Goal: Task Accomplishment & Management: Manage account settings

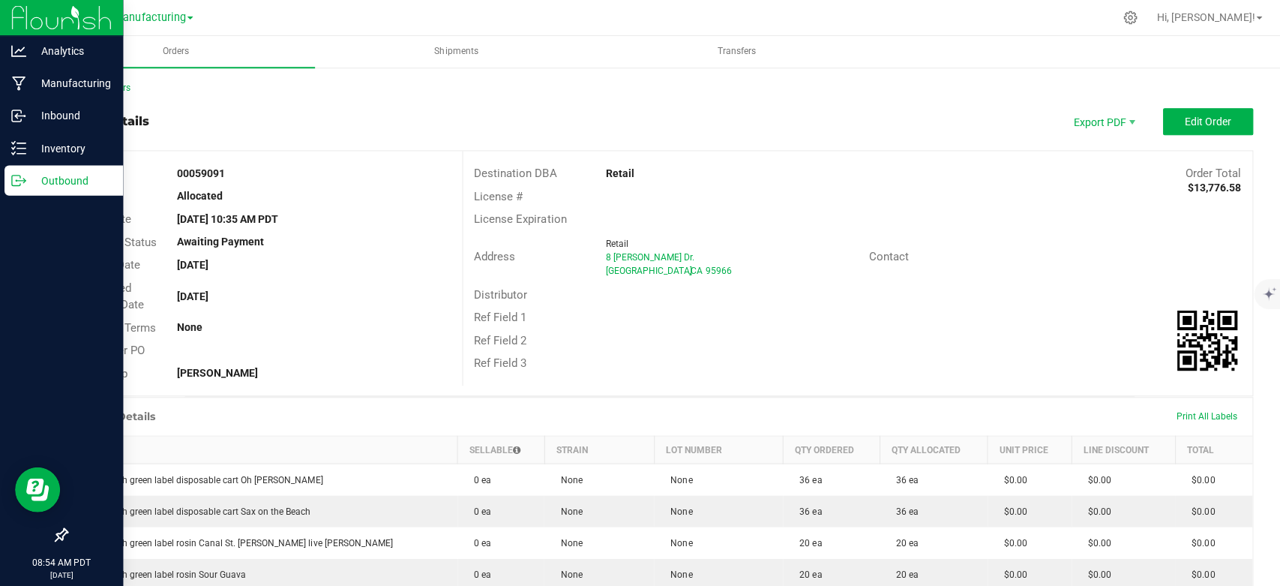
click at [18, 23] on img at bounding box center [61, 17] width 100 height 35
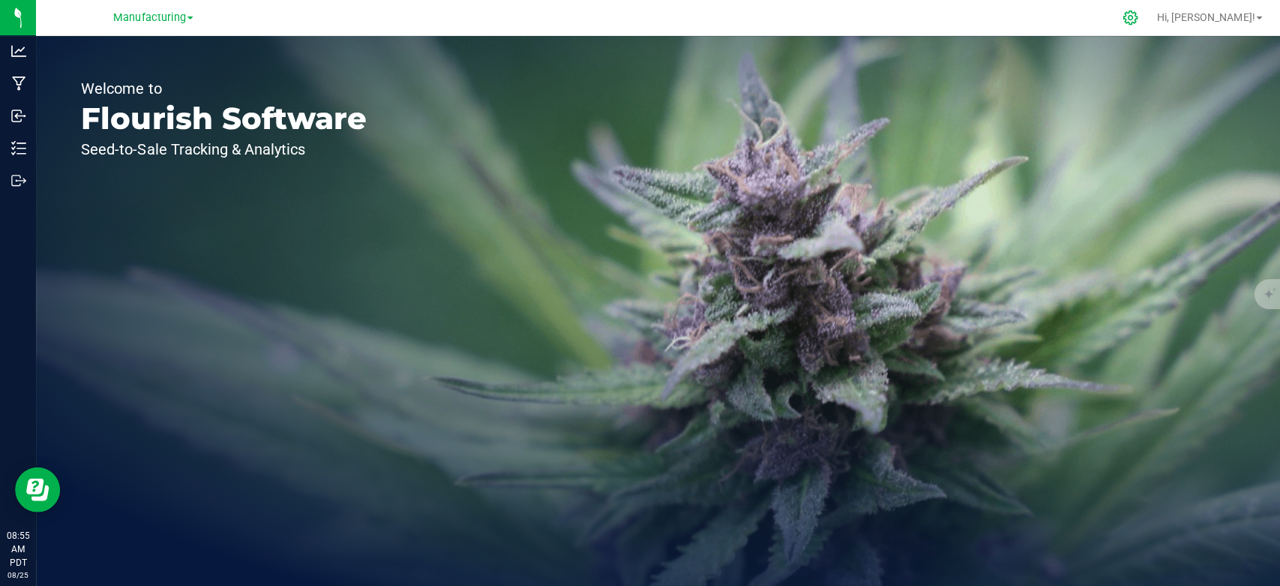
click at [1134, 16] on icon at bounding box center [1127, 17] width 14 height 14
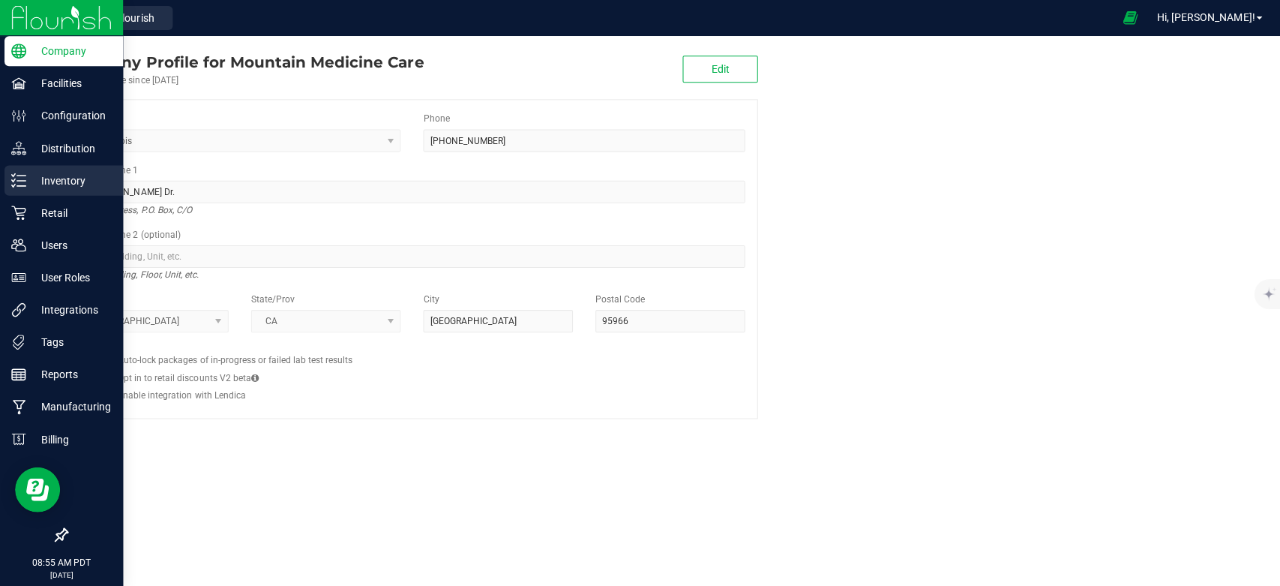
click at [64, 186] on p "Inventory" at bounding box center [71, 180] width 90 height 18
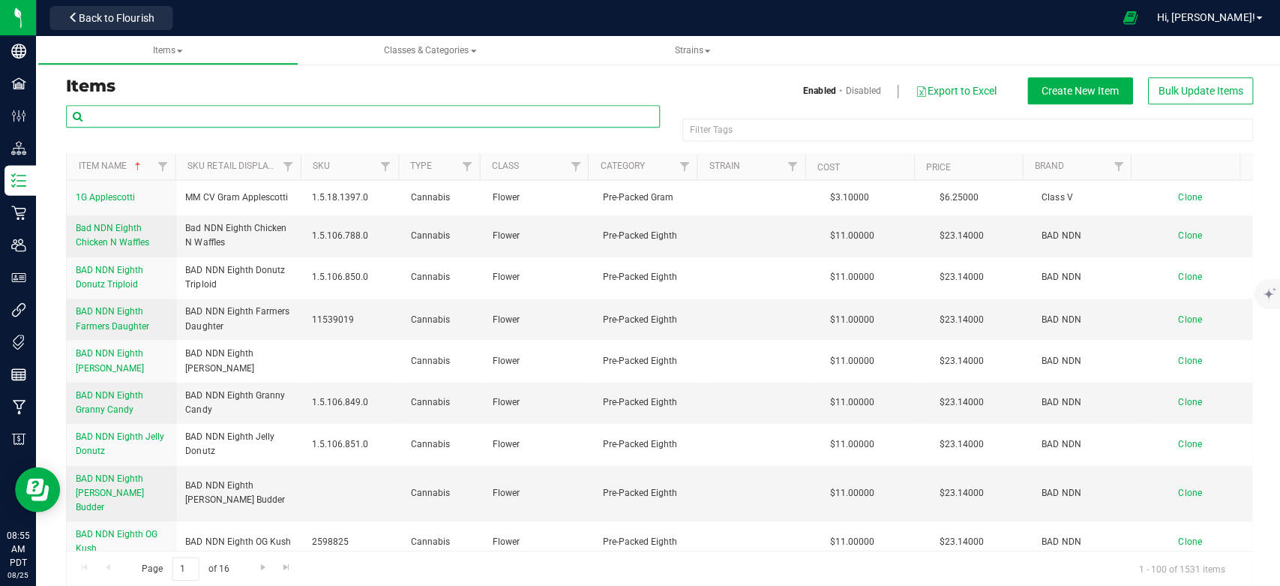
click at [247, 111] on input "text" at bounding box center [362, 116] width 592 height 22
type input "orange"
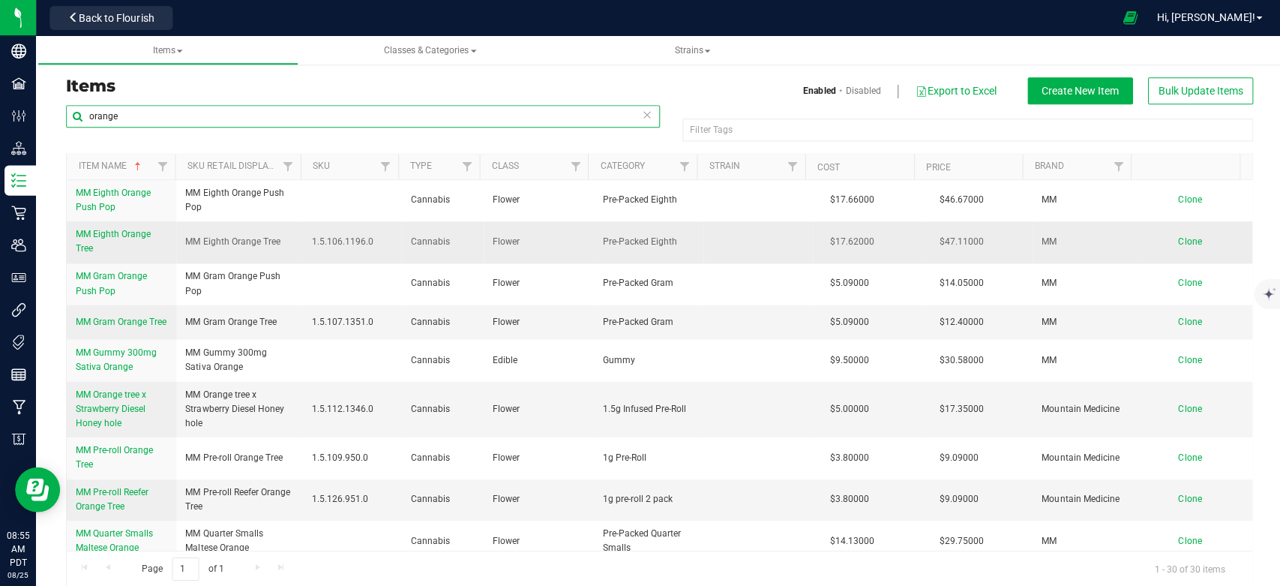
scroll to position [664, 0]
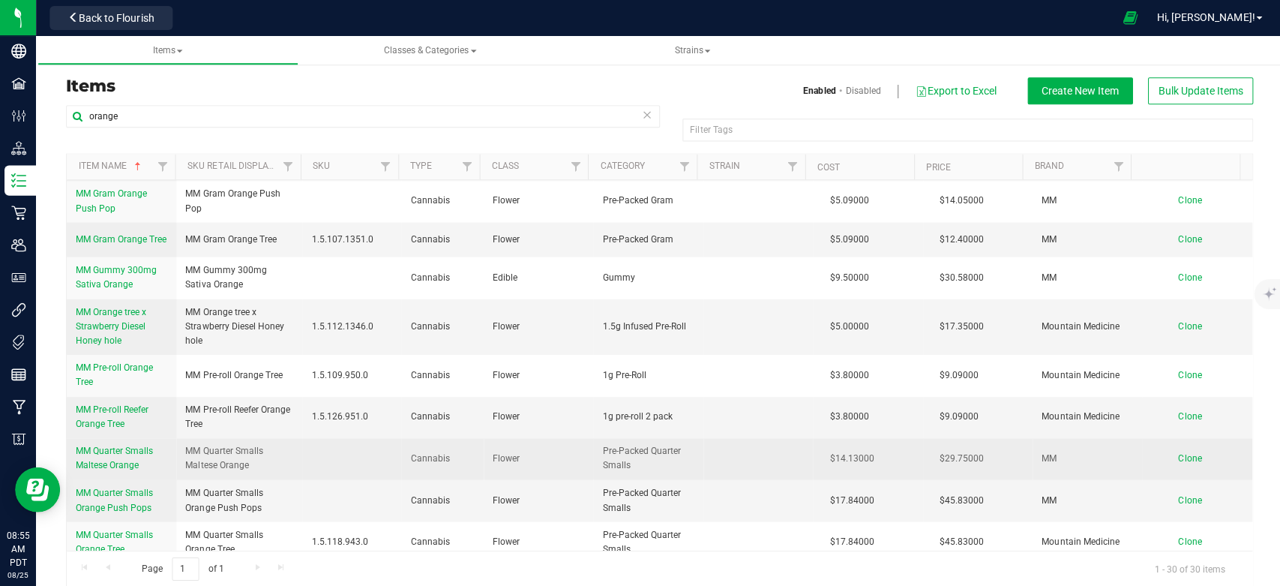
click at [125, 460] on link "MM Quarter Smalls Maltese Orange" at bounding box center [121, 457] width 91 height 28
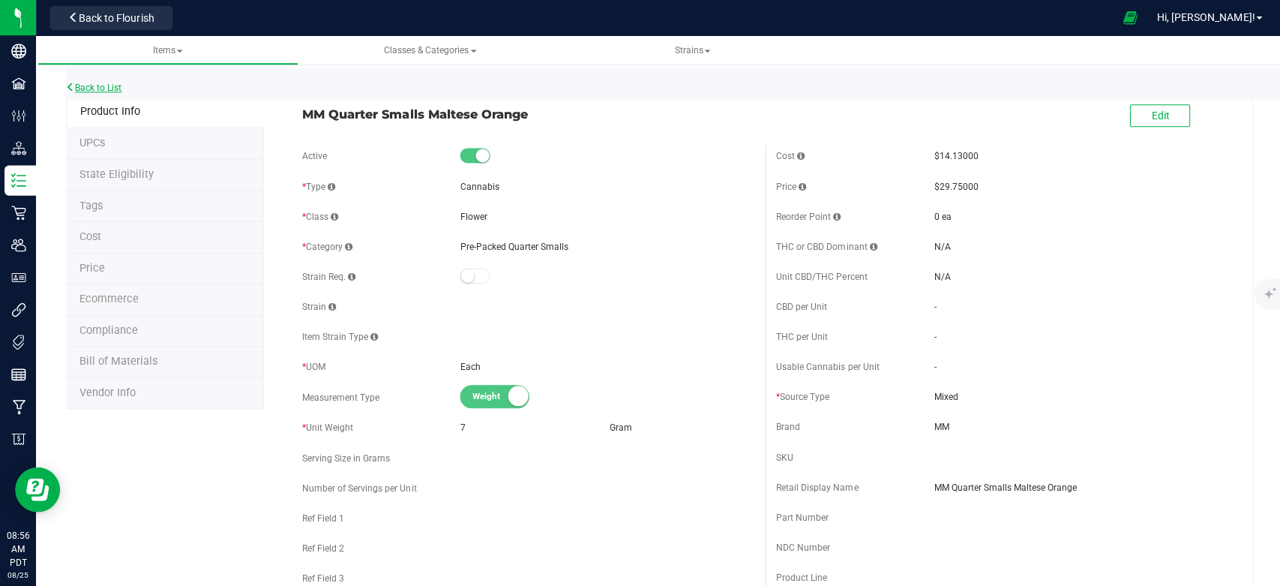
click at [83, 86] on link "Back to List" at bounding box center [93, 87] width 55 height 10
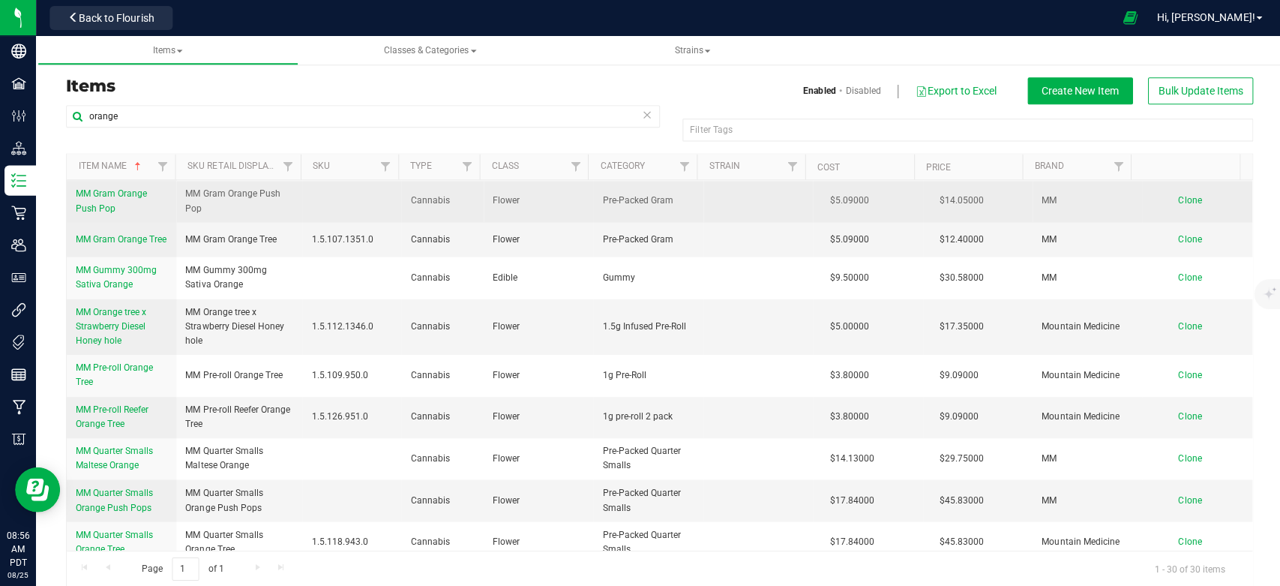
scroll to position [916, 0]
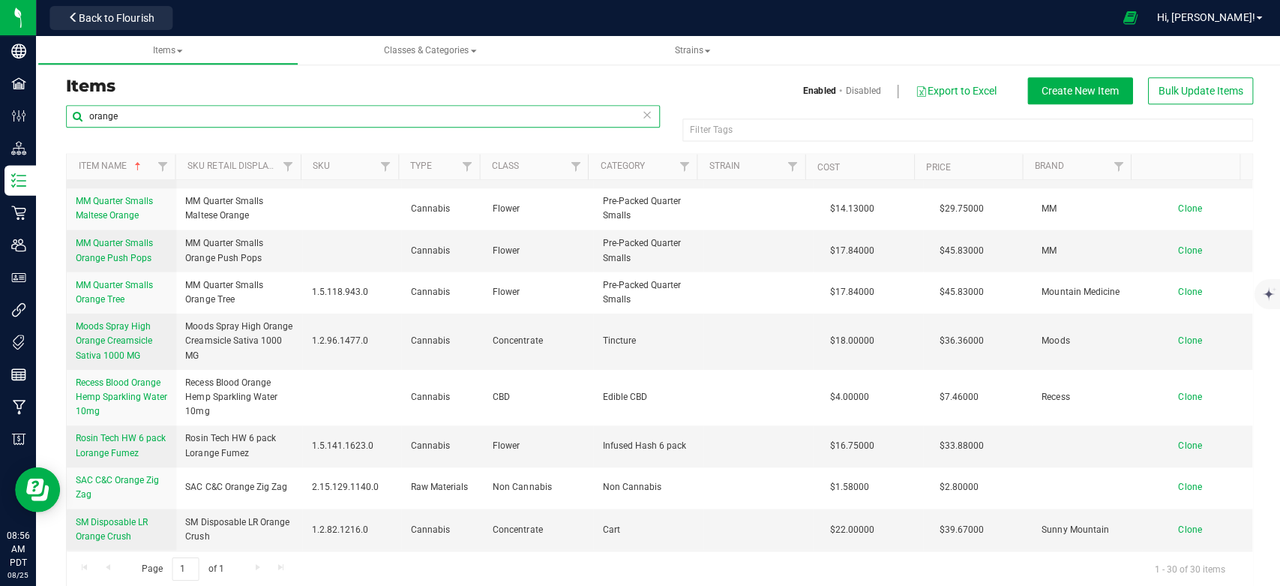
click at [150, 115] on input "orange" at bounding box center [362, 116] width 592 height 22
type input "orange tr"
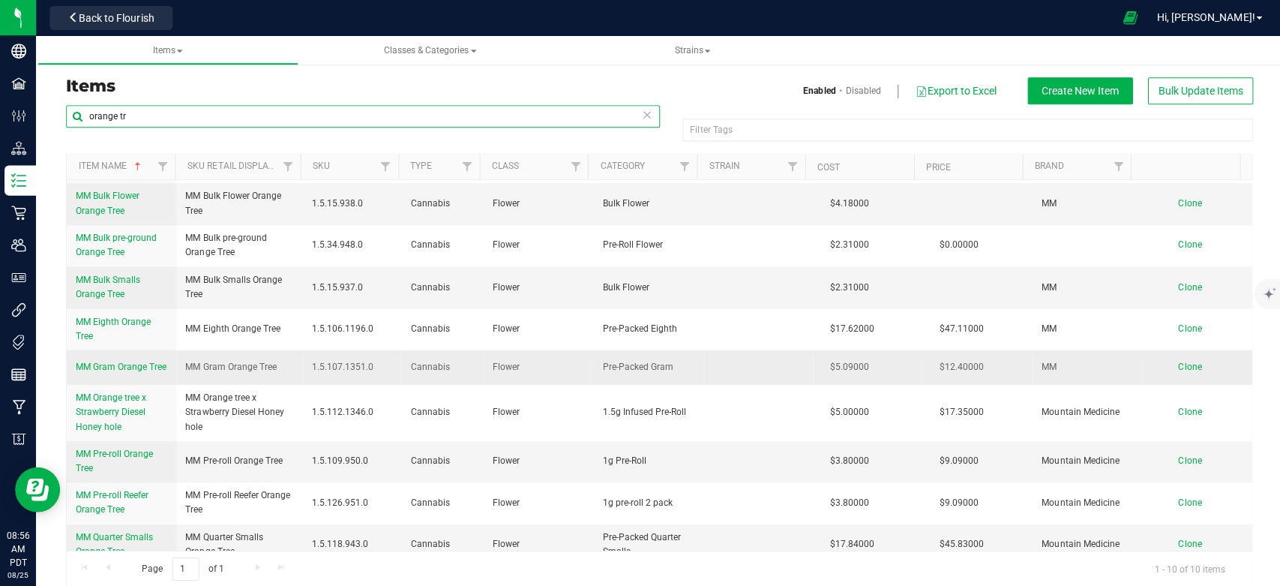
scroll to position [58, 0]
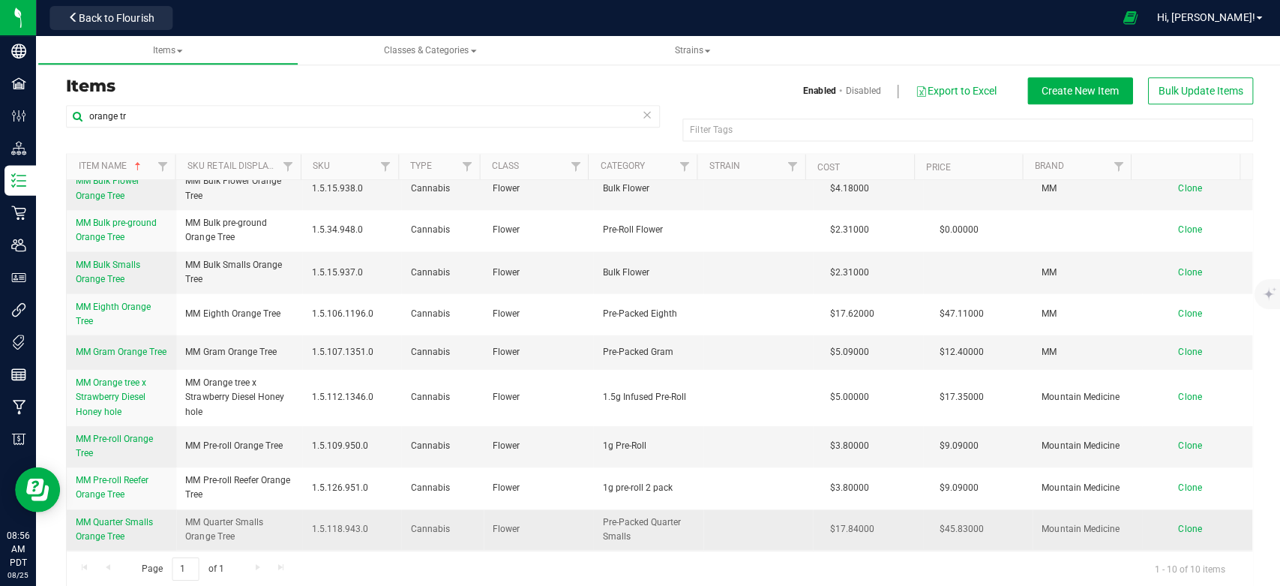
click at [128, 526] on span "MM Quarter Smalls Orange Tree" at bounding box center [114, 528] width 77 height 25
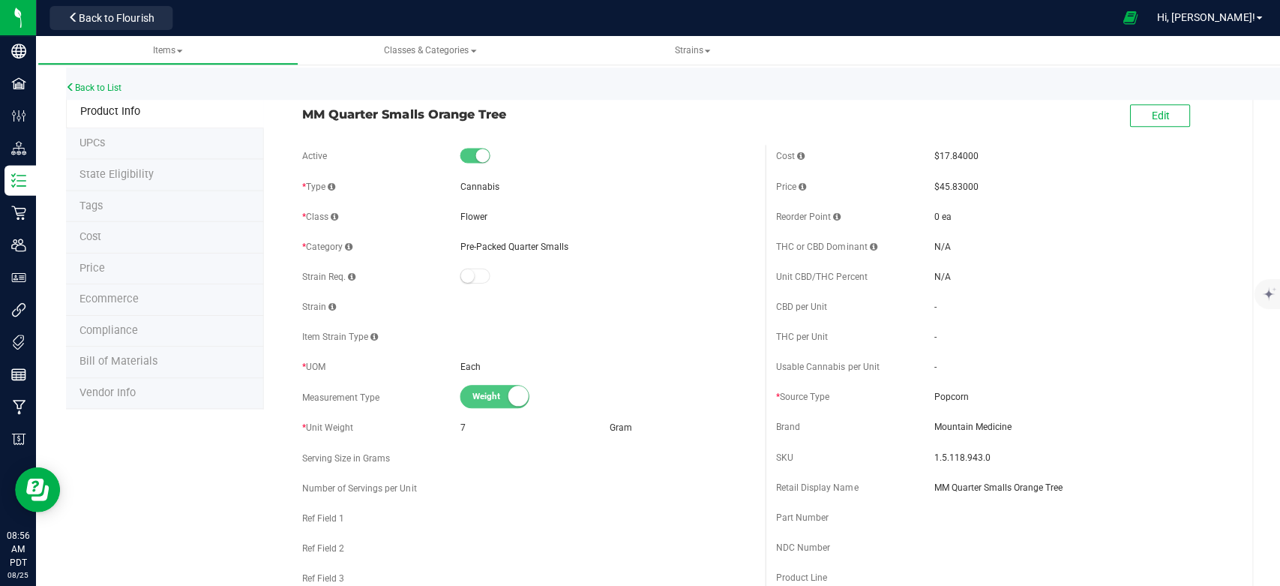
click at [113, 268] on li "Price" at bounding box center [164, 268] width 197 height 31
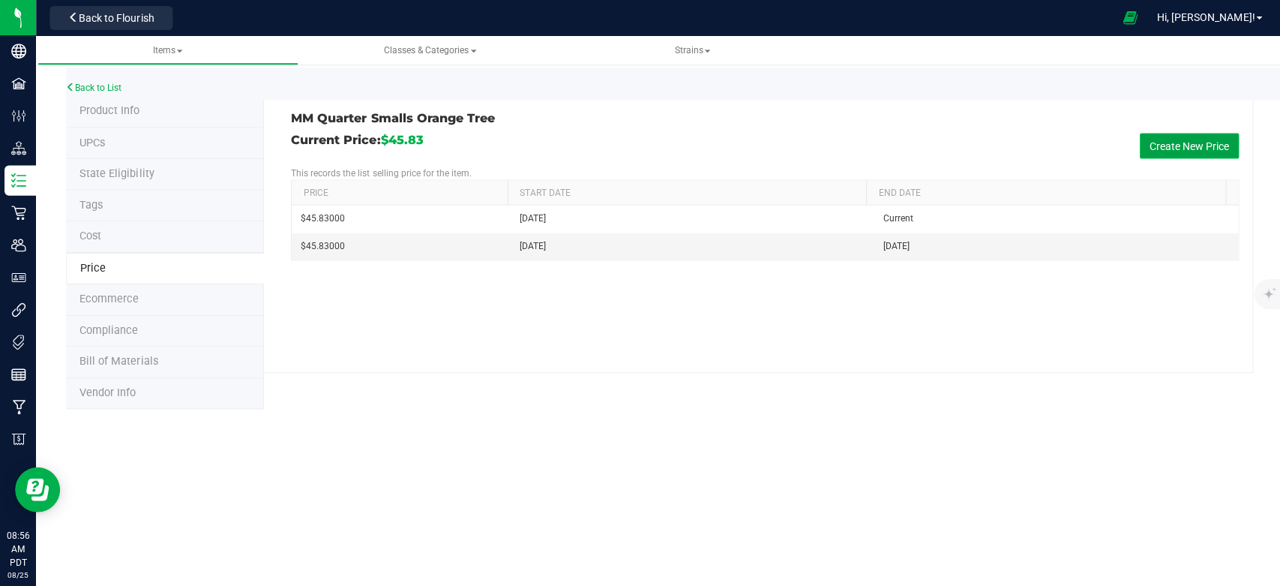
click at [1179, 141] on button "Create New Price" at bounding box center [1186, 145] width 99 height 25
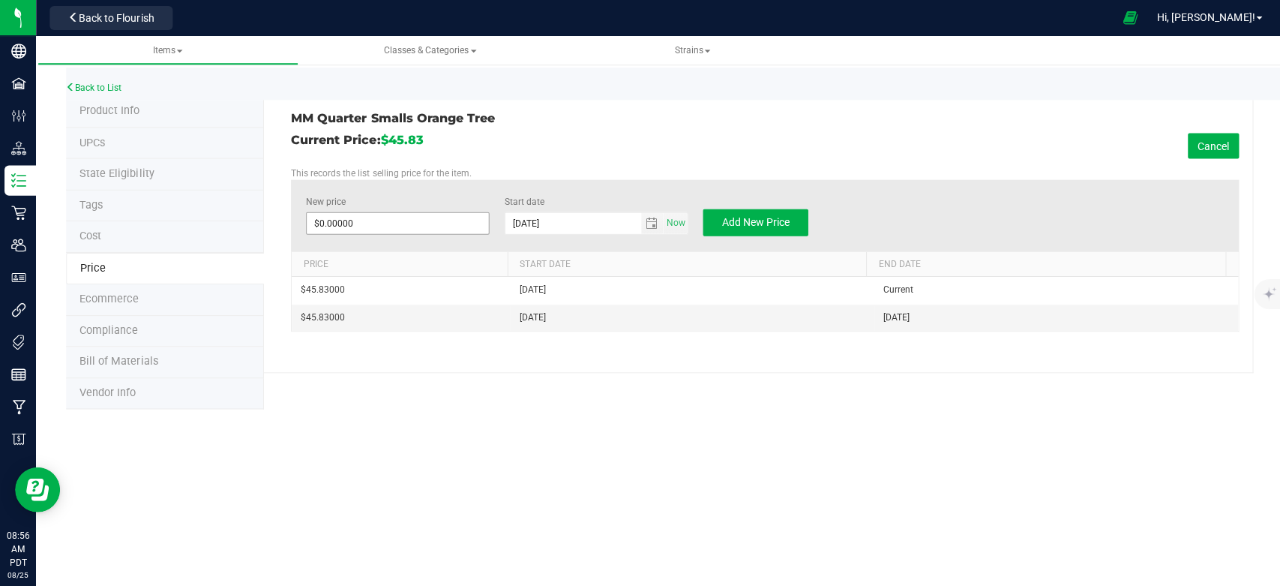
click at [429, 216] on div "New price $0.00000 0" at bounding box center [396, 214] width 183 height 41
click at [425, 220] on span at bounding box center [396, 222] width 183 height 22
type input "46.28"
click at [926, 134] on div "Current Price: $45.83 Cancel" at bounding box center [762, 145] width 945 height 25
click at [775, 213] on button "Add New Price" at bounding box center [753, 221] width 105 height 27
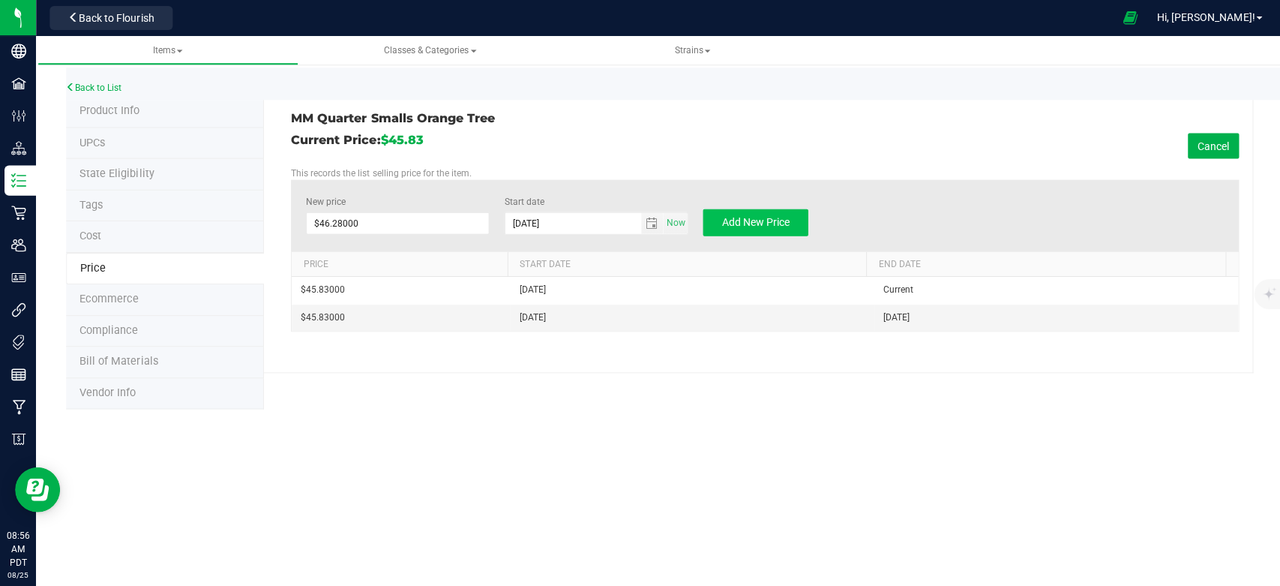
type input "$0.00000"
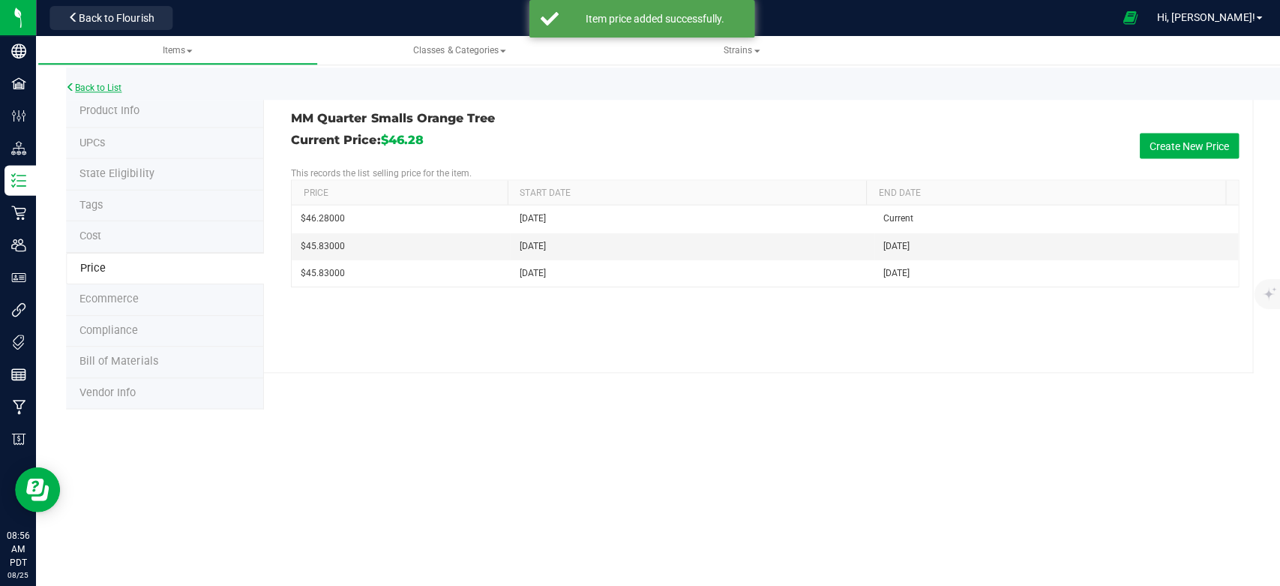
click at [103, 90] on link "Back to List" at bounding box center [93, 87] width 55 height 10
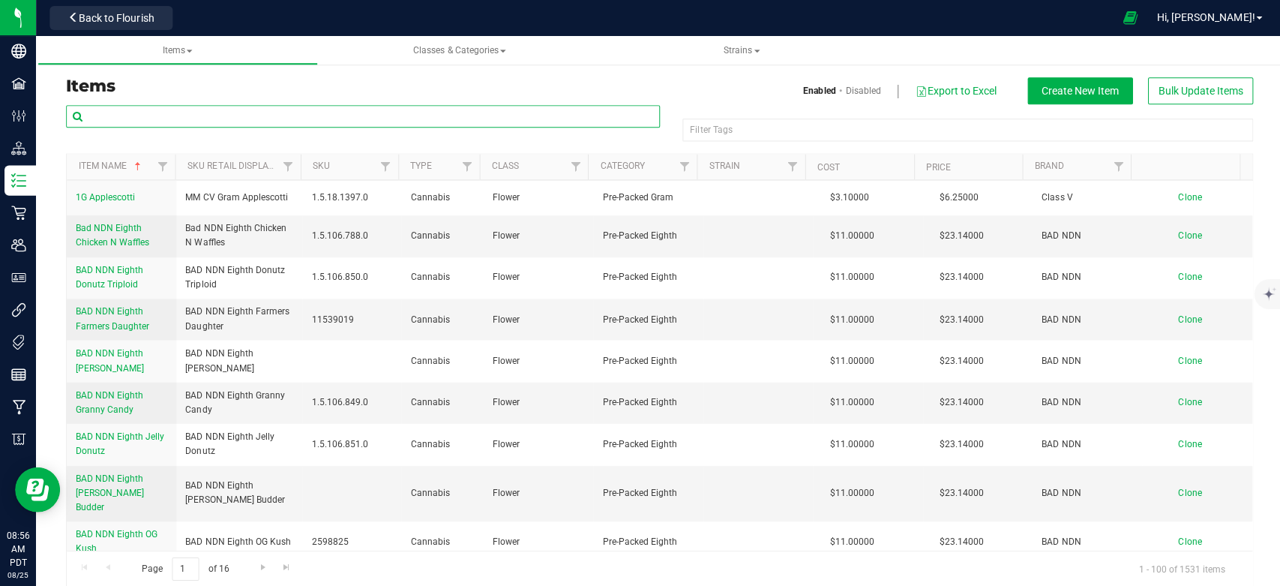
click at [187, 117] on input "text" at bounding box center [362, 116] width 592 height 22
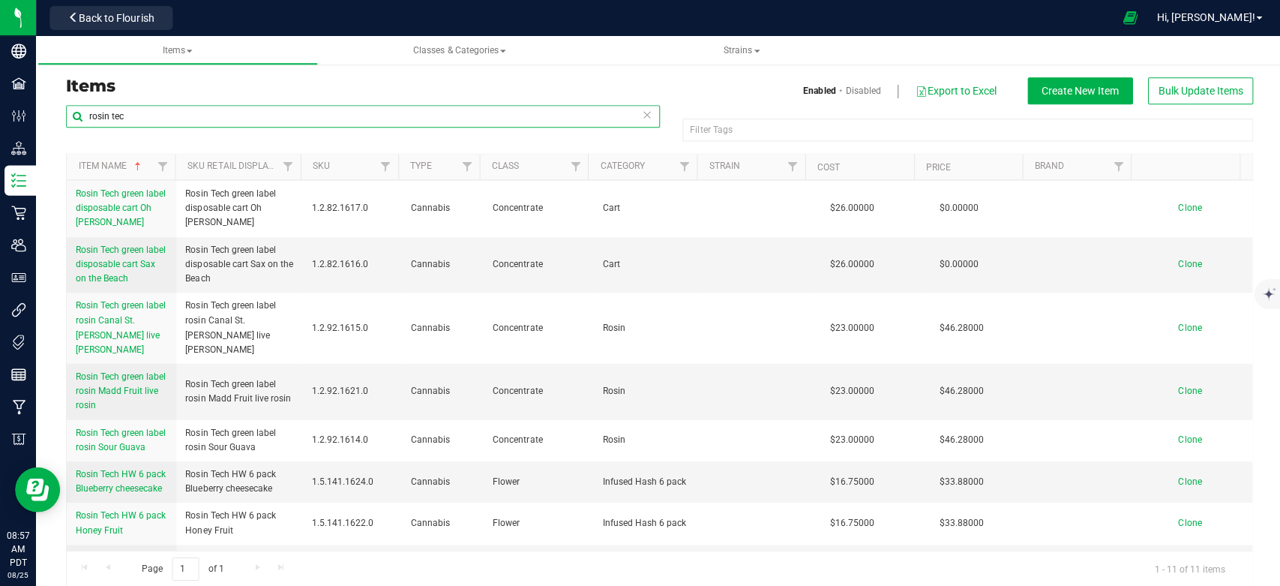
type input "rosin tec"
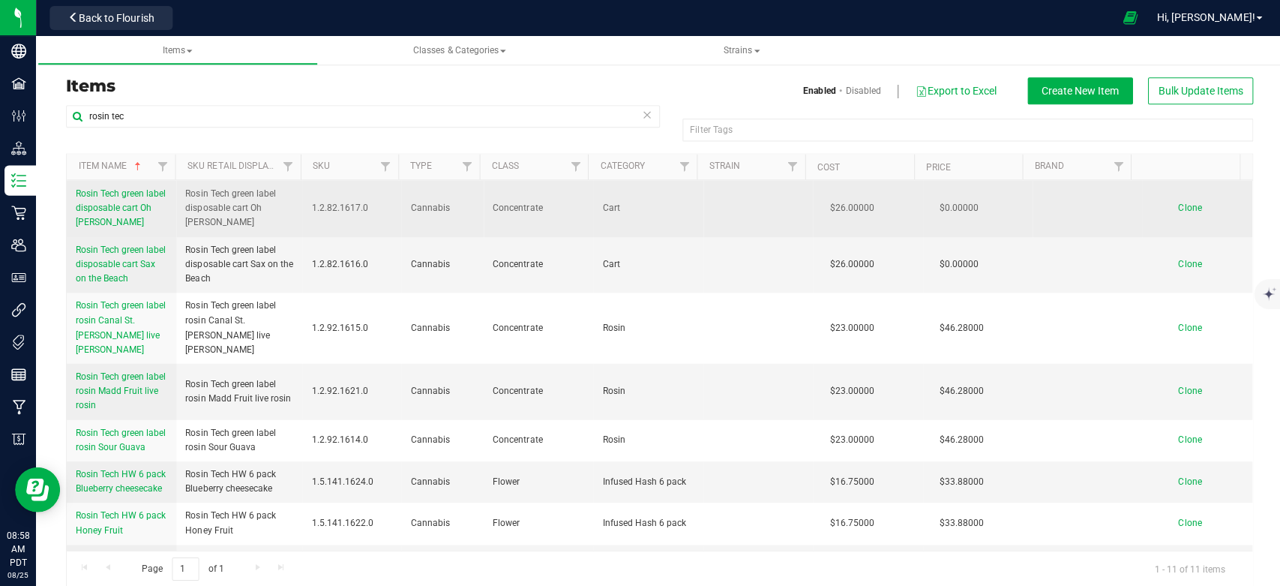
click at [137, 190] on span "Rosin Tech green label disposable cart Oh [PERSON_NAME]" at bounding box center [121, 206] width 90 height 39
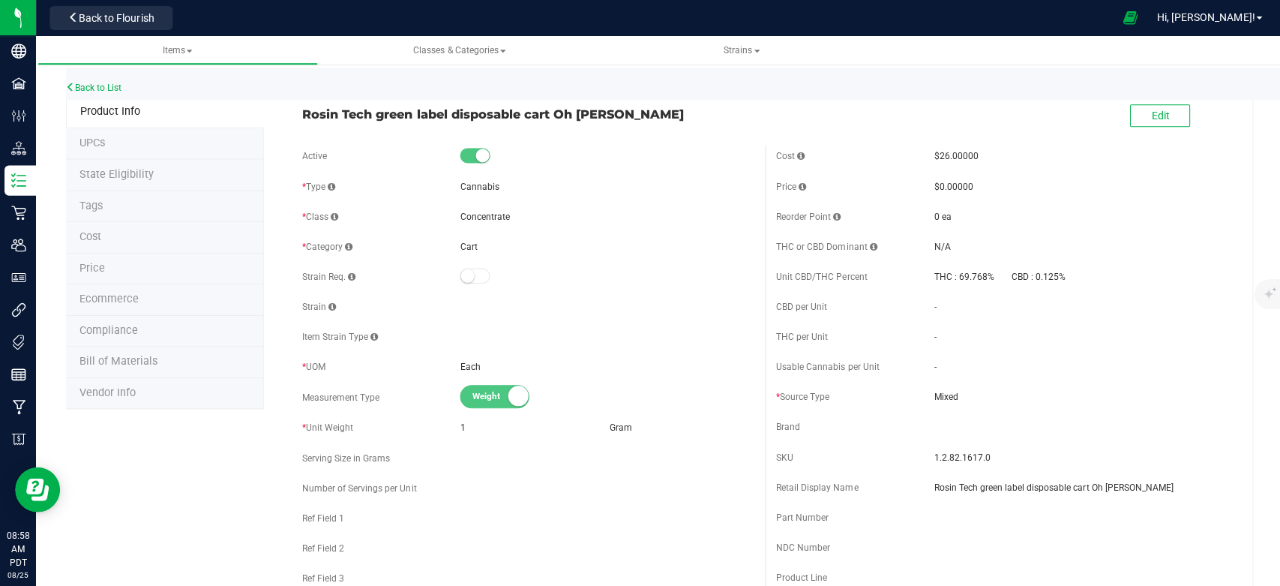
click at [107, 263] on li "Price" at bounding box center [164, 268] width 197 height 31
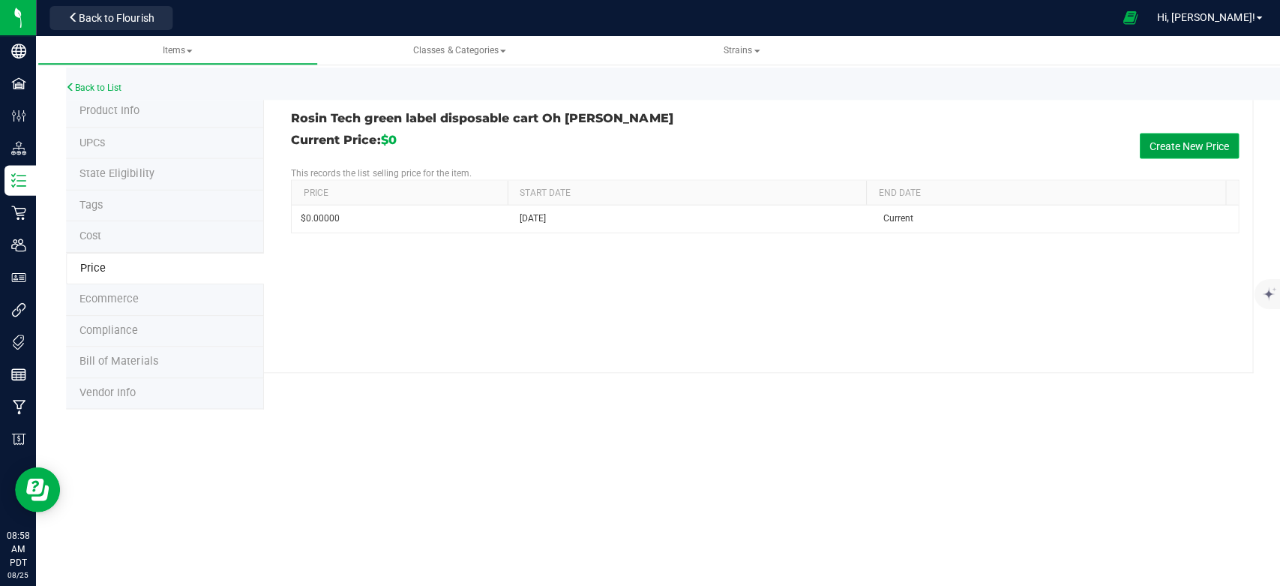
click at [1149, 147] on button "Create New Price" at bounding box center [1186, 145] width 99 height 25
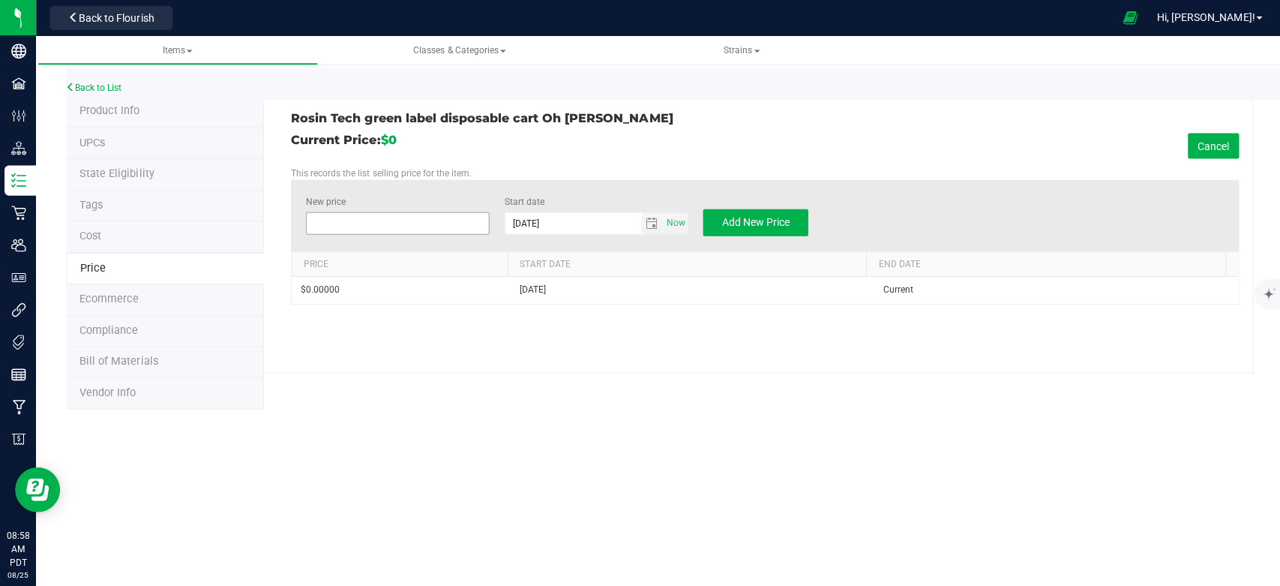
click at [411, 227] on span at bounding box center [396, 222] width 183 height 22
type input "52.07"
click at [727, 115] on h3 "Rosin Tech green label disposable cart Oh [PERSON_NAME]" at bounding box center [520, 118] width 461 height 13
click at [765, 221] on span "Add New Price" at bounding box center [753, 221] width 67 height 12
type input "$0.00000"
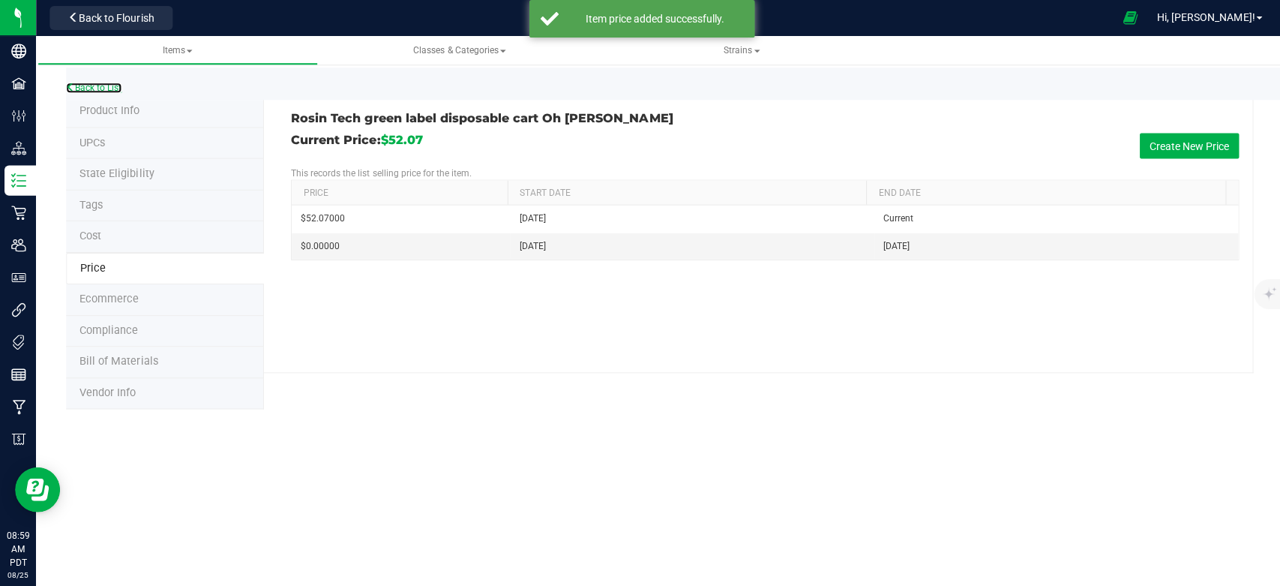
click at [100, 86] on link "Back to List" at bounding box center [93, 87] width 55 height 10
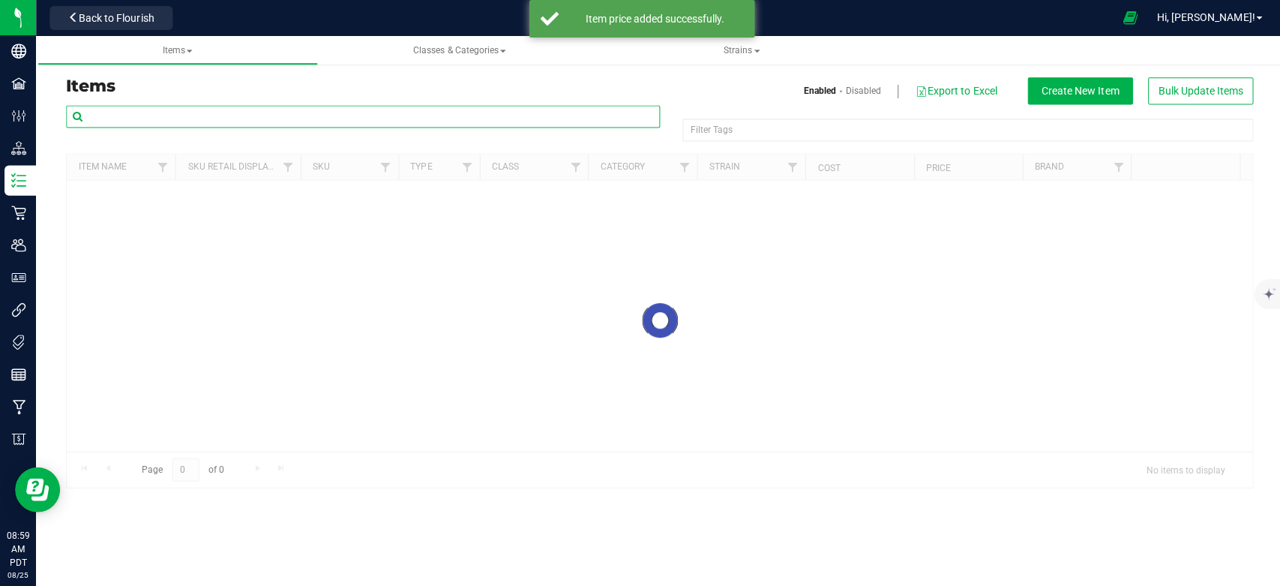
click at [127, 119] on input "text" at bounding box center [362, 116] width 592 height 22
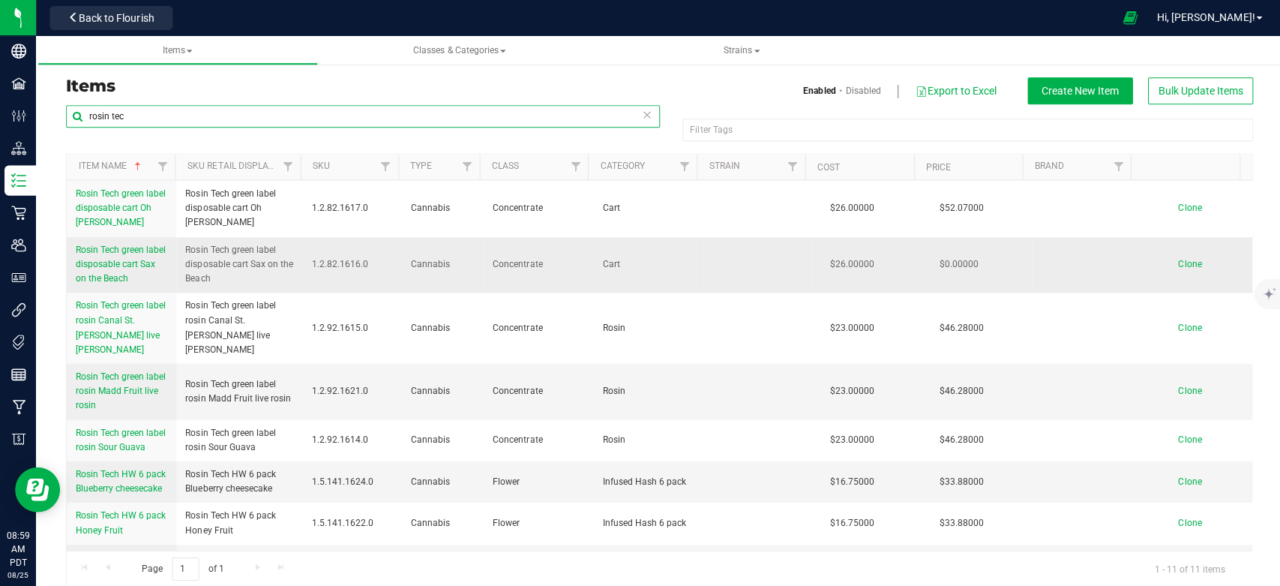
type input "rosin tec"
click at [121, 253] on link "Rosin Tech green label disposable cart Sax on the Beach" at bounding box center [121, 263] width 91 height 43
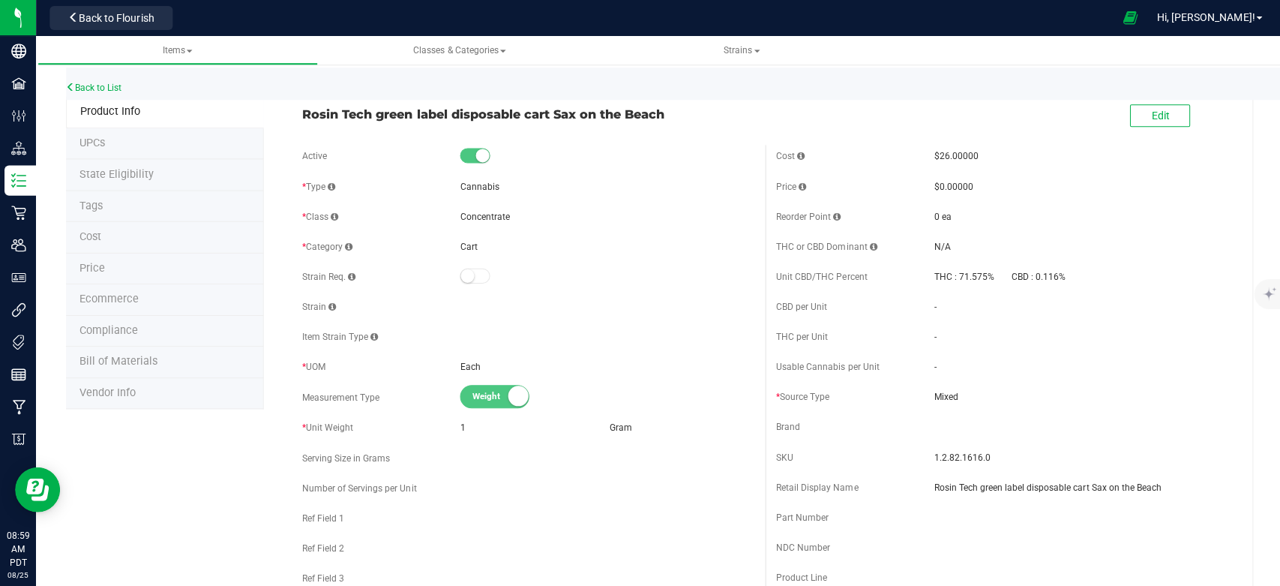
click at [91, 268] on span "Price" at bounding box center [91, 267] width 25 height 13
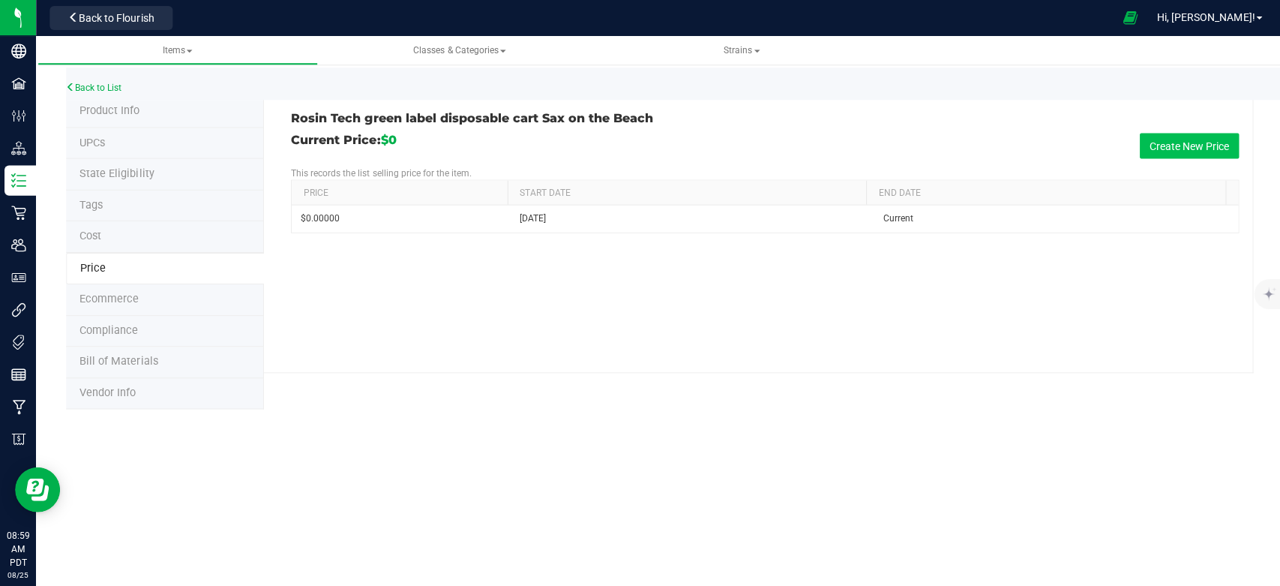
drag, startPoint x: 1205, startPoint y: 130, endPoint x: 1191, endPoint y: 139, distance: 15.8
click at [1204, 131] on div "Rosin Tech green label disposable cart Sax on the Beach Current Price: $0 Creat…" at bounding box center [756, 234] width 987 height 276
click at [1190, 141] on button "Create New Price" at bounding box center [1186, 145] width 99 height 25
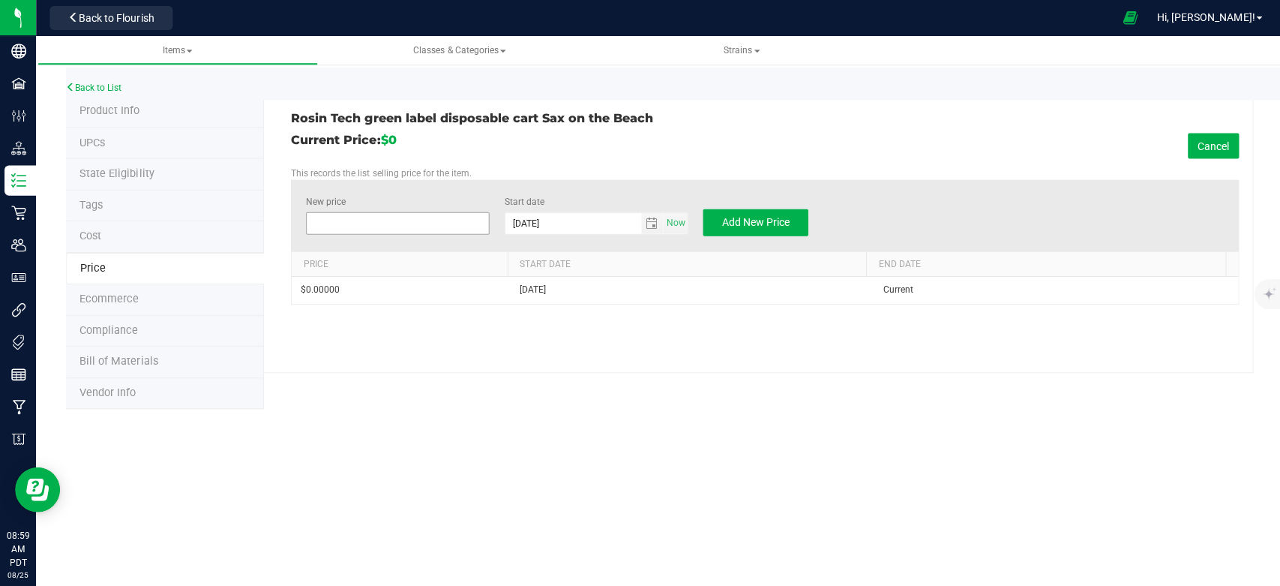
click at [412, 222] on span at bounding box center [396, 222] width 183 height 22
type input "52.07"
click at [790, 136] on div "Current Price: $0 Cancel" at bounding box center [762, 145] width 945 height 25
click at [742, 229] on button "Add New Price" at bounding box center [753, 221] width 105 height 27
type input "$0.00000"
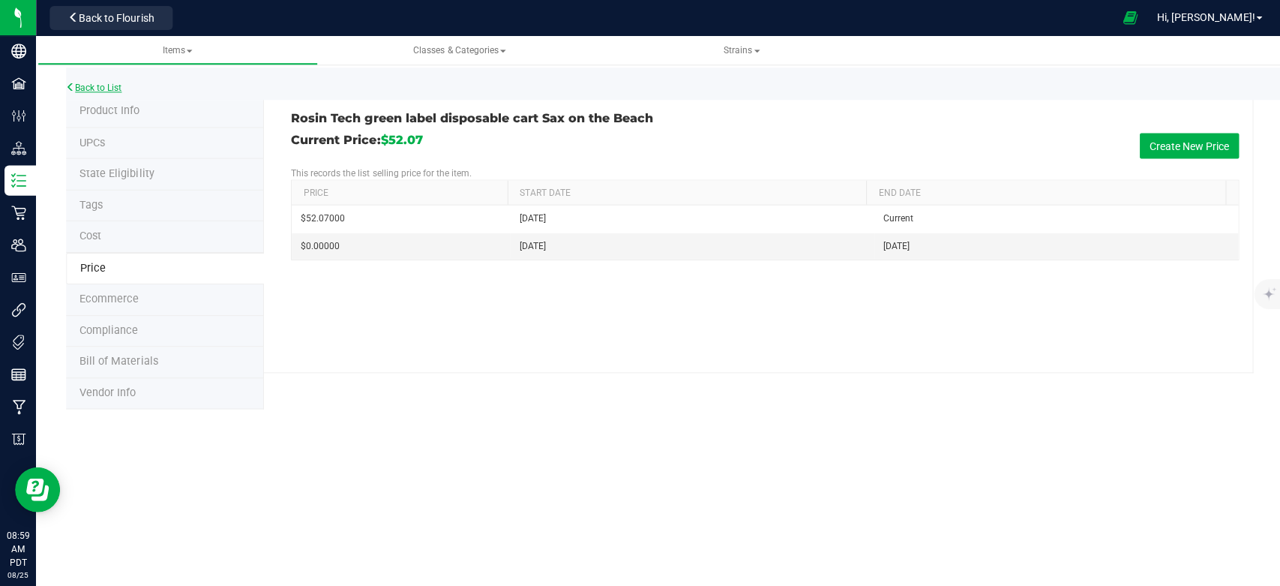
click at [99, 86] on link "Back to List" at bounding box center [93, 87] width 55 height 10
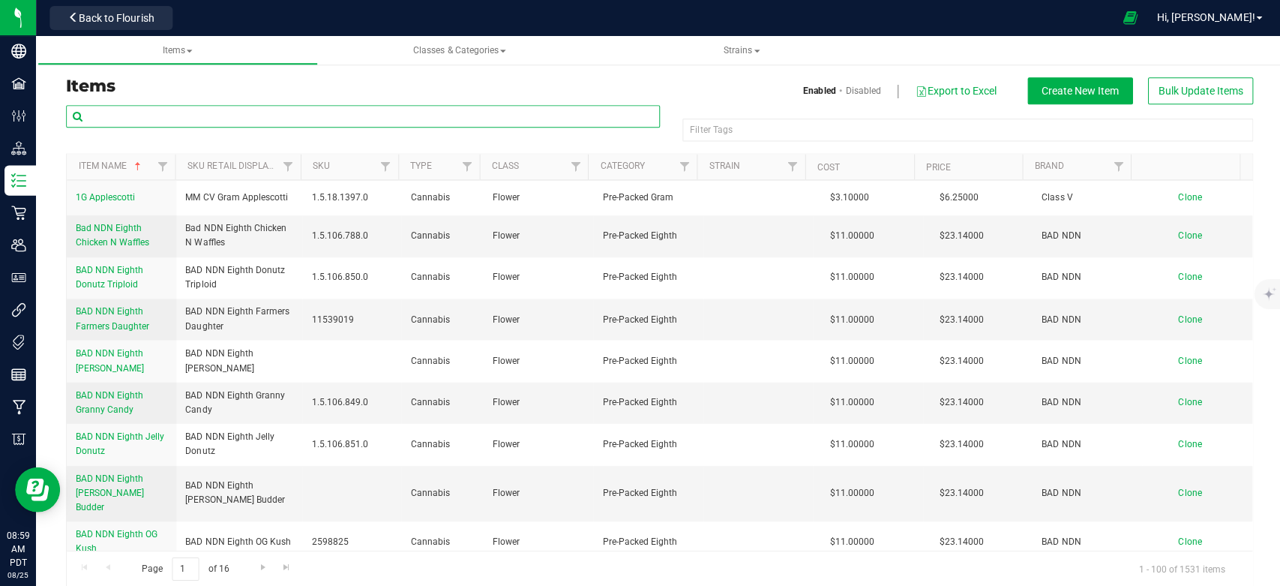
click at [166, 119] on input "text" at bounding box center [362, 116] width 592 height 22
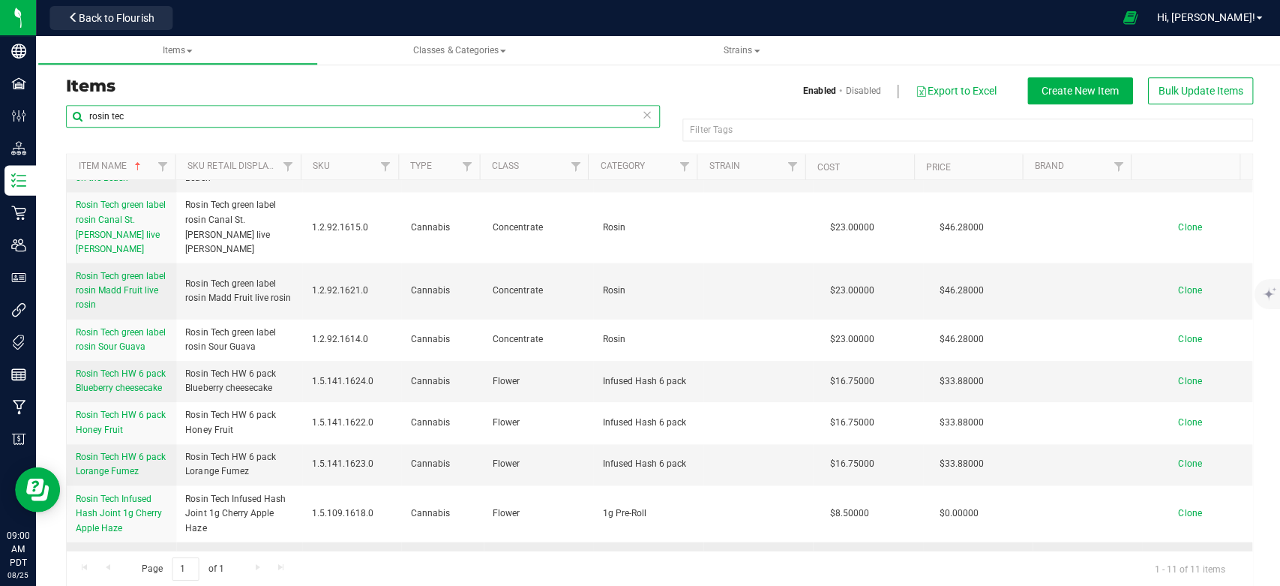
scroll to position [186, 0]
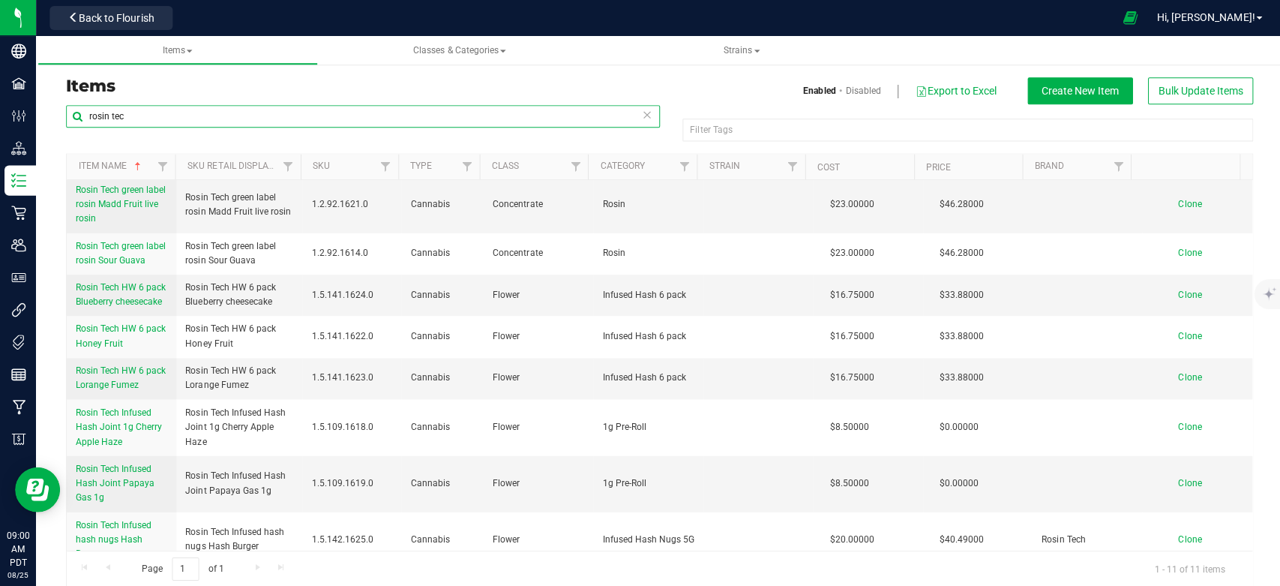
type input "rosin tec"
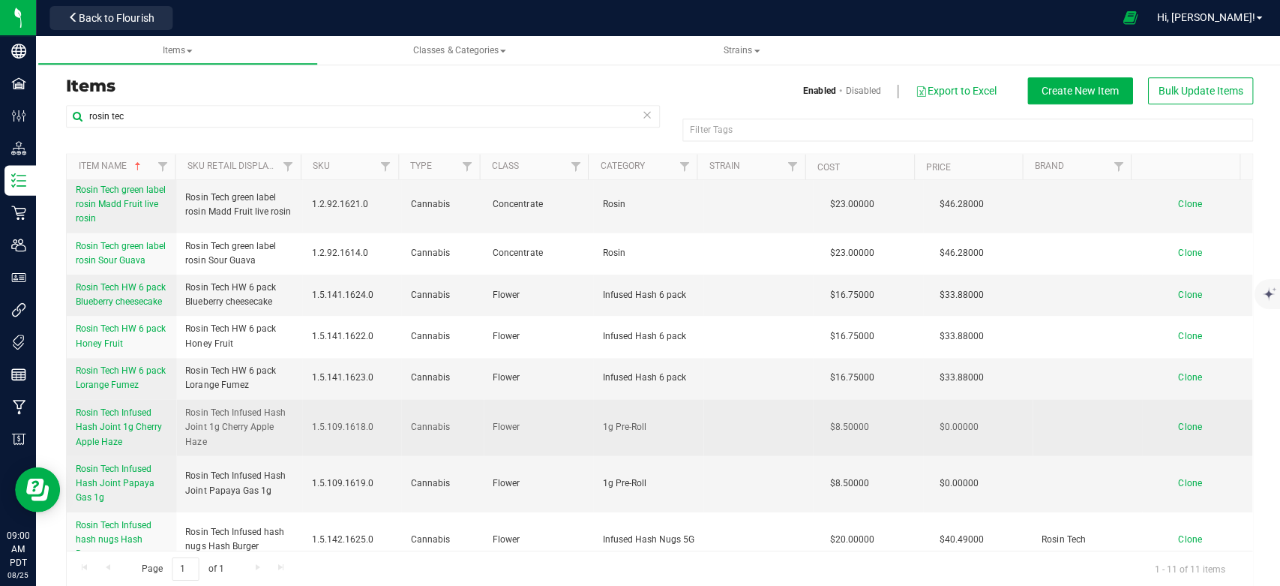
click at [123, 406] on span "Rosin Tech Infused Hash Joint 1g Cherry Apple Haze" at bounding box center [119, 425] width 86 height 39
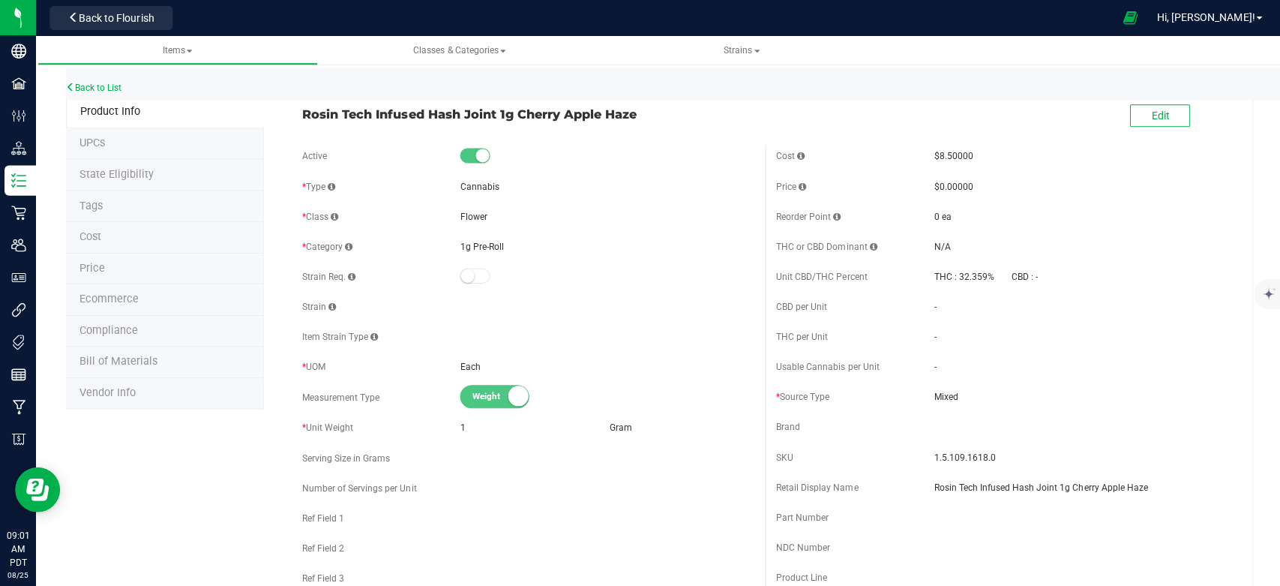
click at [104, 268] on li "Price" at bounding box center [164, 268] width 197 height 31
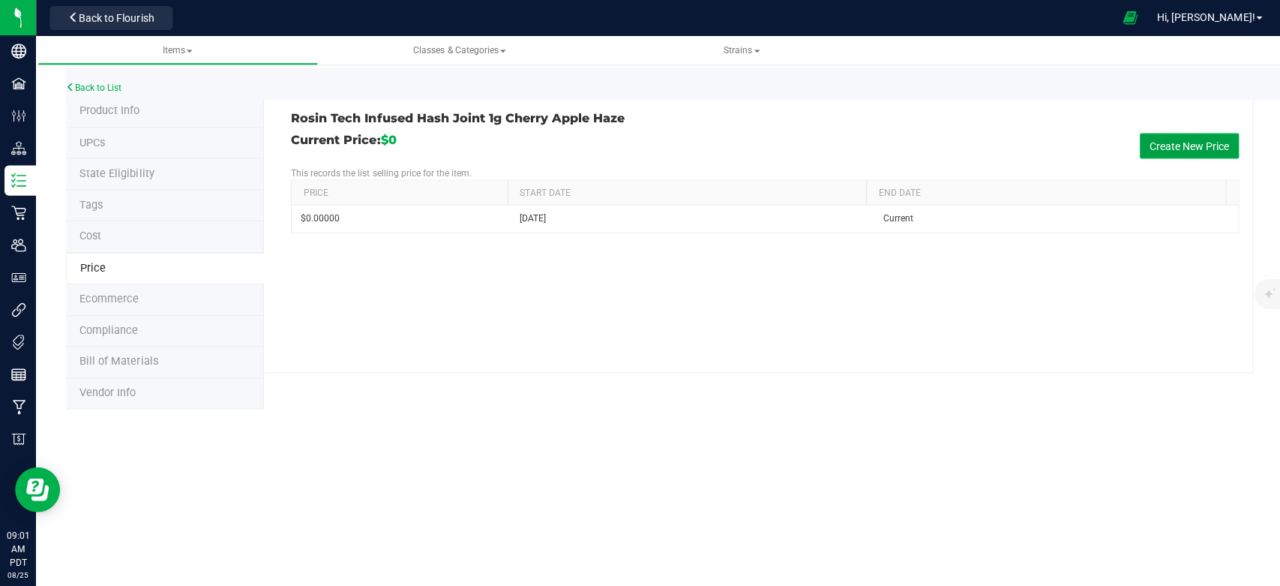
click at [1150, 148] on button "Create New Price" at bounding box center [1186, 145] width 99 height 25
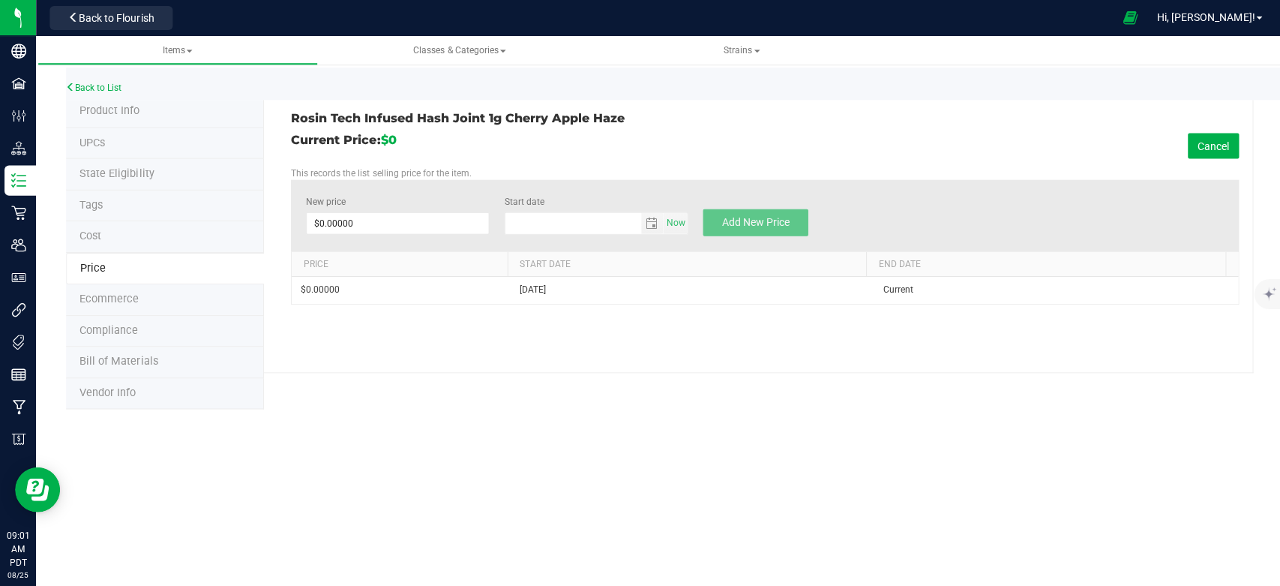
type input "[DATE]"
click at [396, 223] on span at bounding box center [396, 222] width 183 height 22
type input "$0.00000"
click at [413, 215] on span at bounding box center [396, 222] width 183 height 22
type input "17.35"
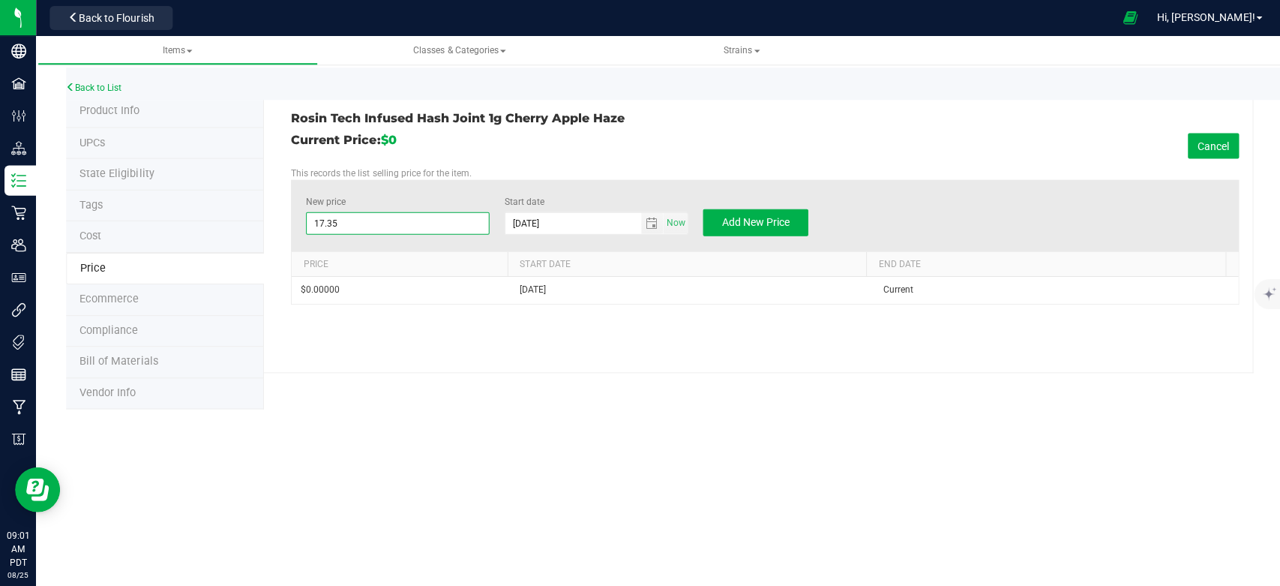
click at [746, 129] on div "Rosin Tech Infused Hash Joint 1g Cherry Apple Haze Current Price: $0 Cancel Thi…" at bounding box center [756, 234] width 987 height 276
click at [731, 225] on span "Add New Price" at bounding box center [753, 221] width 67 height 12
type input "$0.00000"
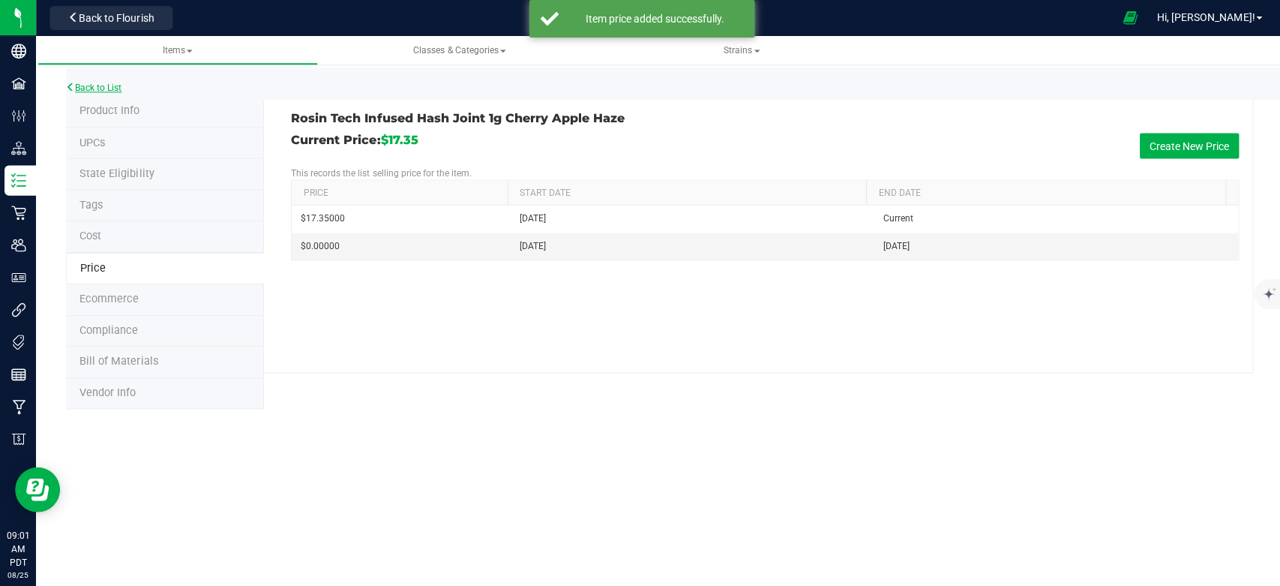
click at [111, 91] on link "Back to List" at bounding box center [93, 87] width 55 height 10
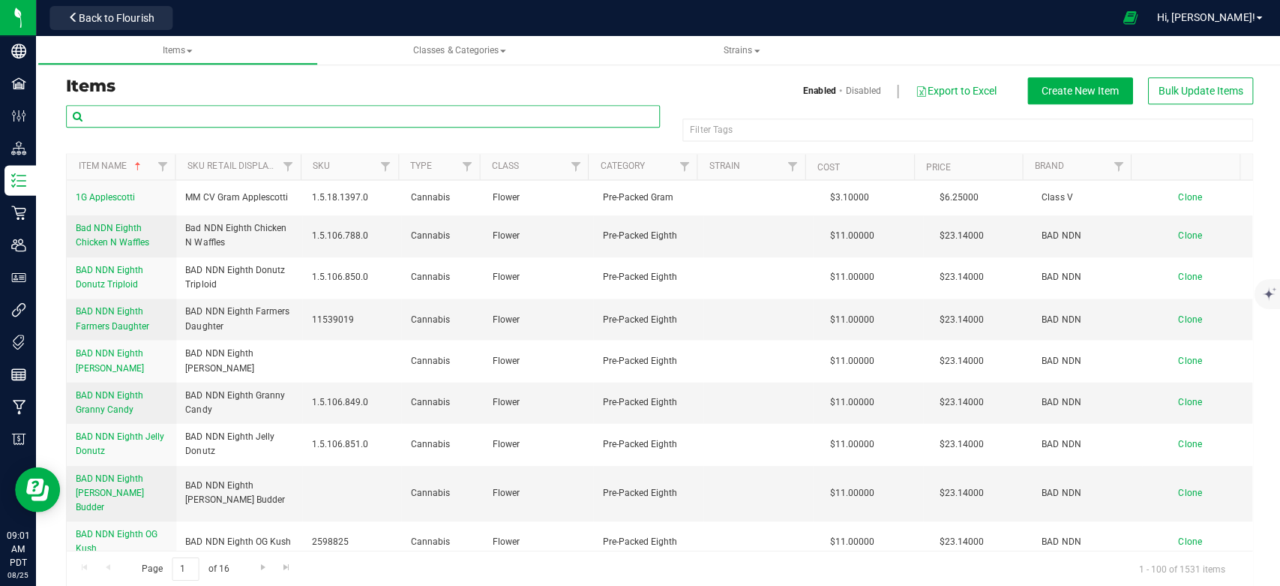
click at [383, 115] on input "text" at bounding box center [362, 116] width 592 height 22
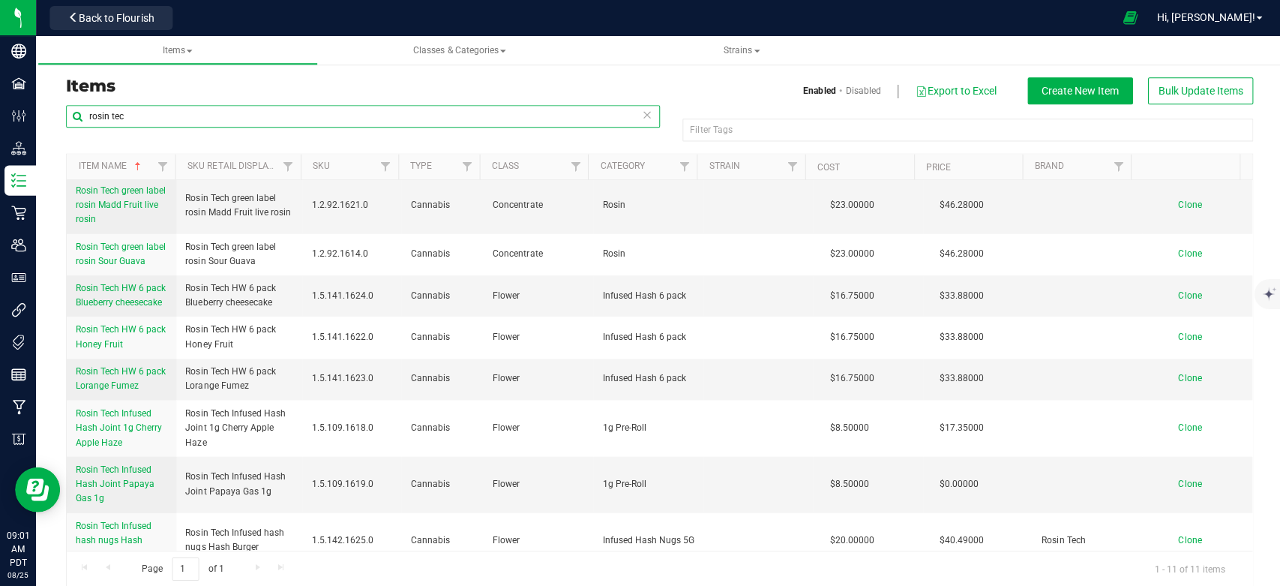
scroll to position [186, 0]
type input "rosin tec"
click at [110, 466] on span "Rosin Tech Infused Hash Joint Papaya Gas 1g" at bounding box center [115, 481] width 79 height 39
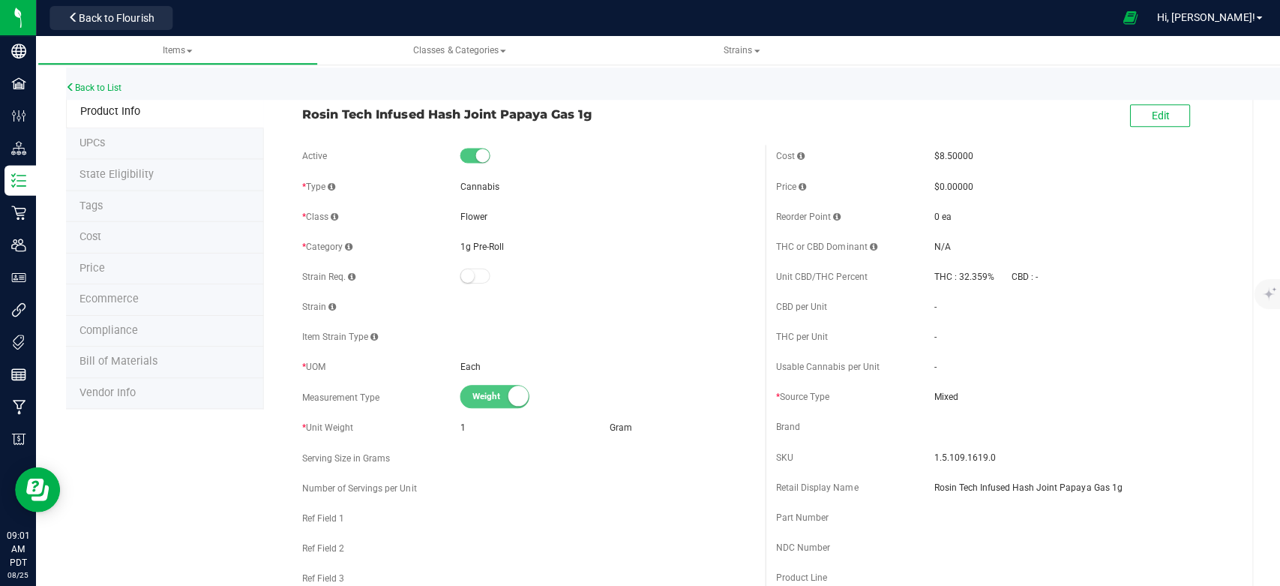
click at [115, 267] on li "Price" at bounding box center [164, 268] width 197 height 31
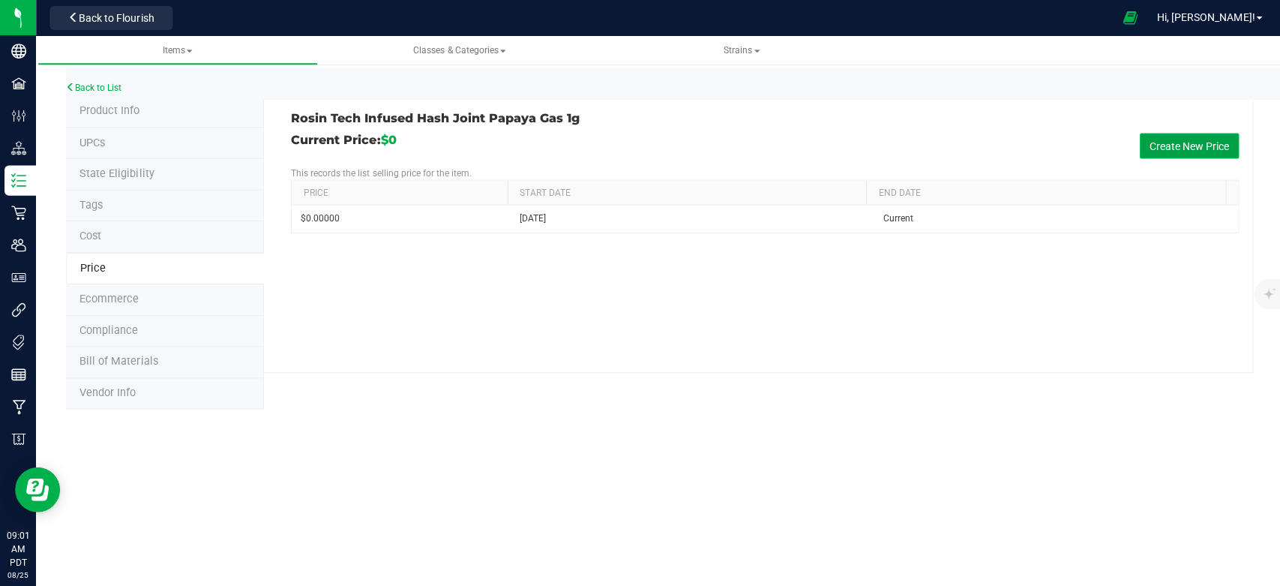
click at [1155, 143] on button "Create New Price" at bounding box center [1186, 145] width 99 height 25
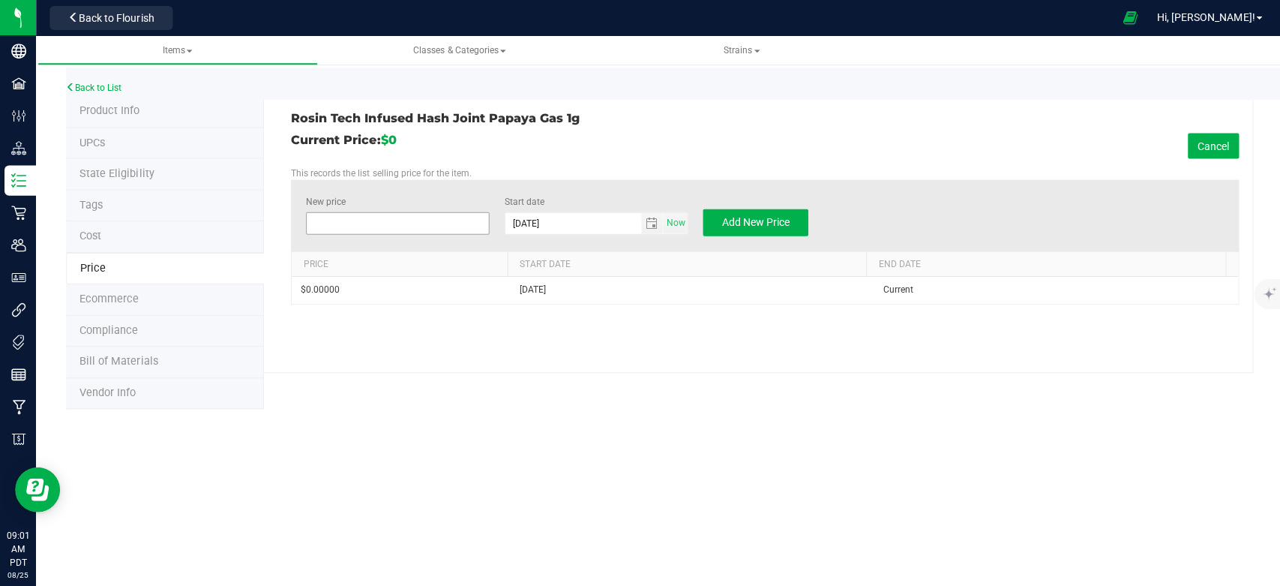
click at [382, 225] on span at bounding box center [396, 222] width 183 height 22
type input "17.35"
click at [581, 142] on div "Current Price: $0 Cancel" at bounding box center [762, 145] width 945 height 25
click at [727, 221] on span "Add New Price" at bounding box center [753, 221] width 67 height 12
type input "$0.00000"
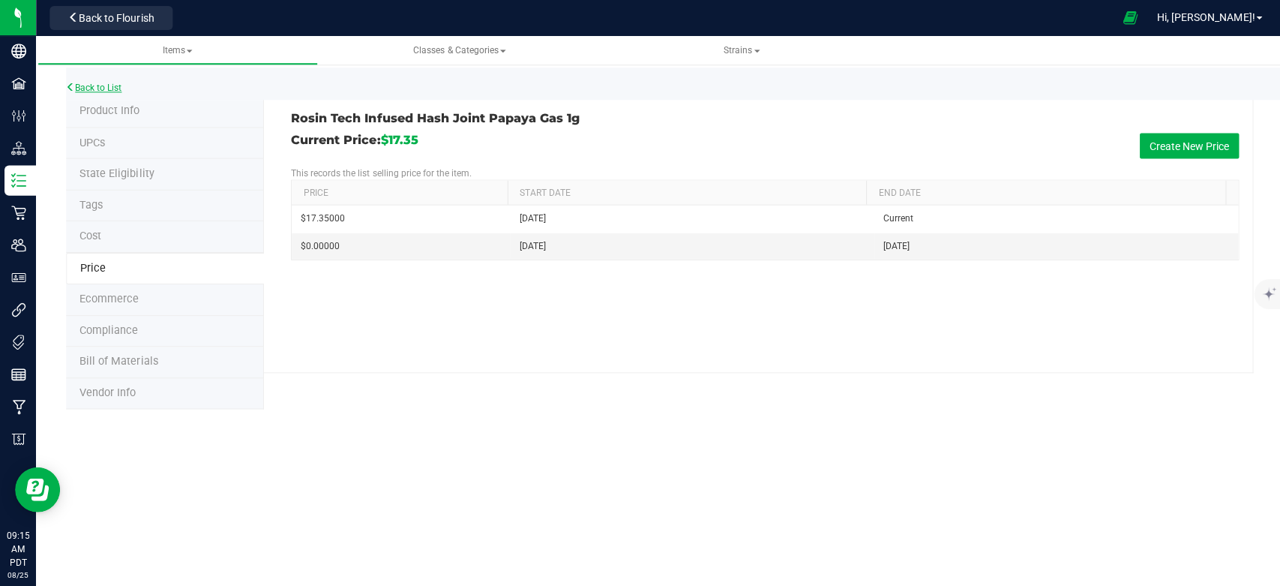
click at [100, 86] on link "Back to List" at bounding box center [93, 87] width 55 height 10
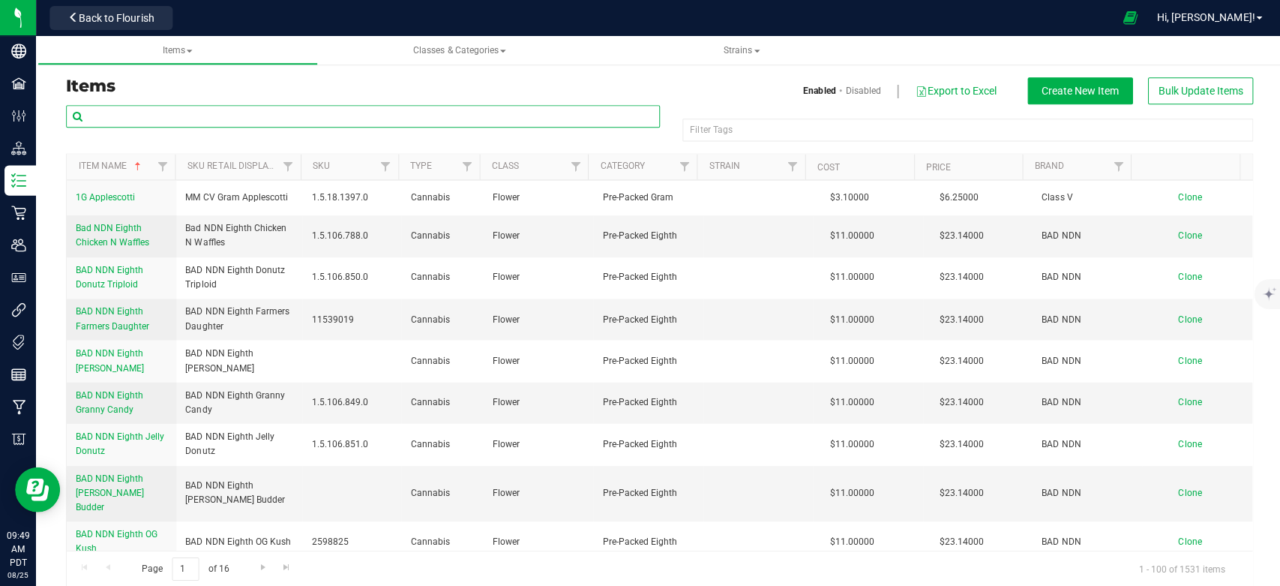
click at [220, 115] on input "text" at bounding box center [362, 116] width 592 height 22
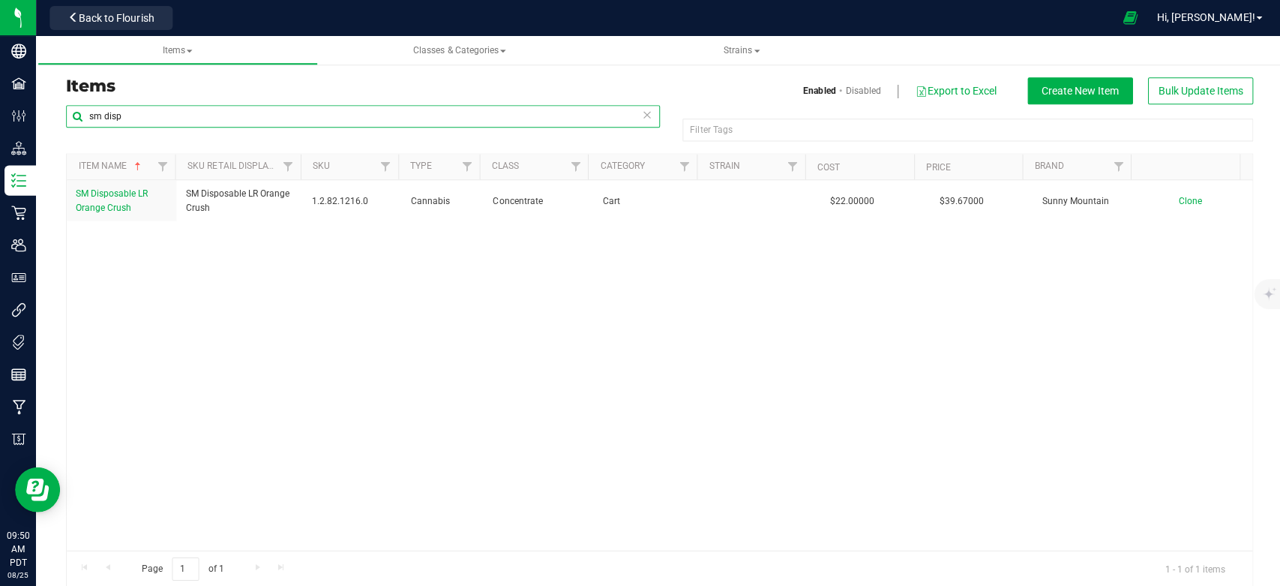
click at [197, 106] on input "sm disp" at bounding box center [362, 116] width 592 height 22
click at [194, 109] on input "sm disp" at bounding box center [362, 116] width 592 height 22
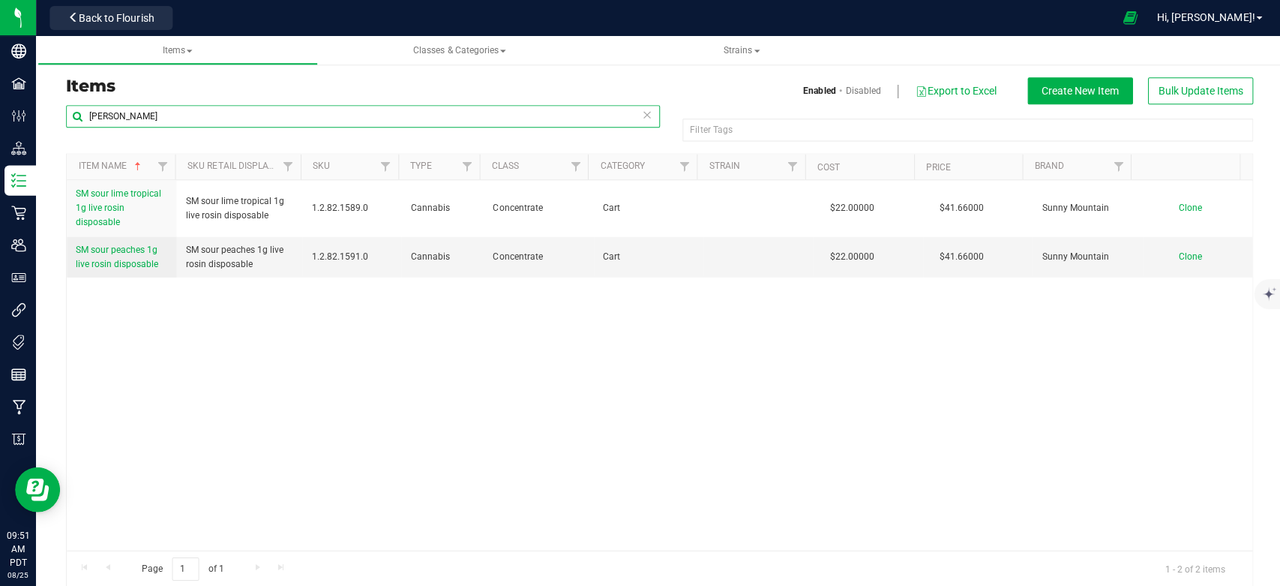
type input "[PERSON_NAME]"
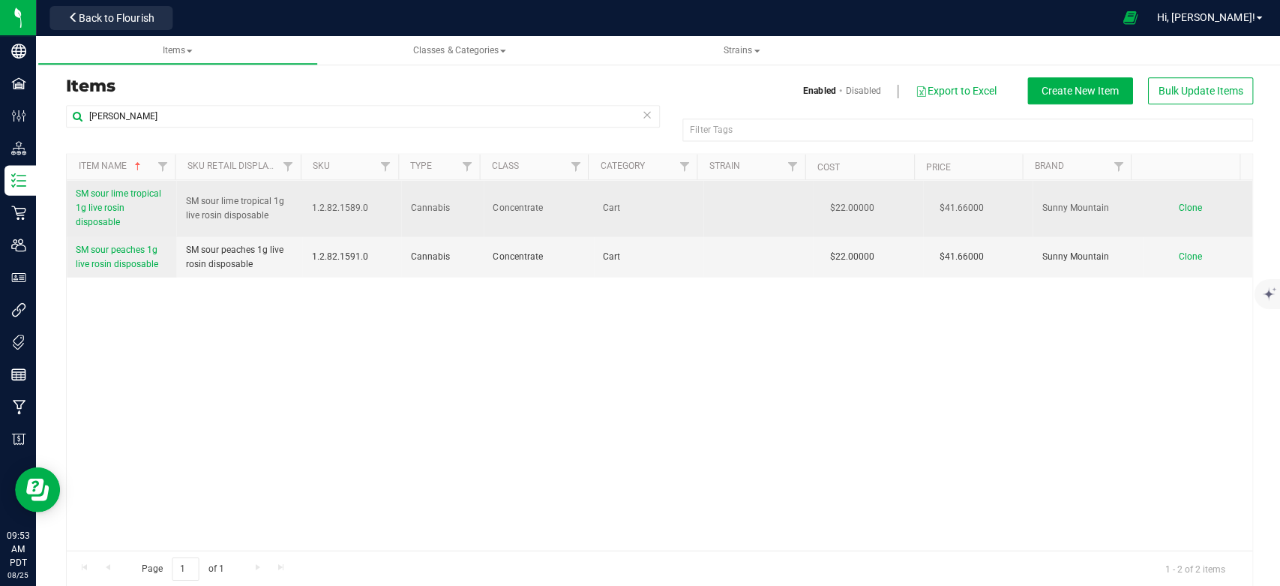
click at [114, 193] on span "SM sour lime tropical 1g live rosin disposable" at bounding box center [118, 206] width 85 height 39
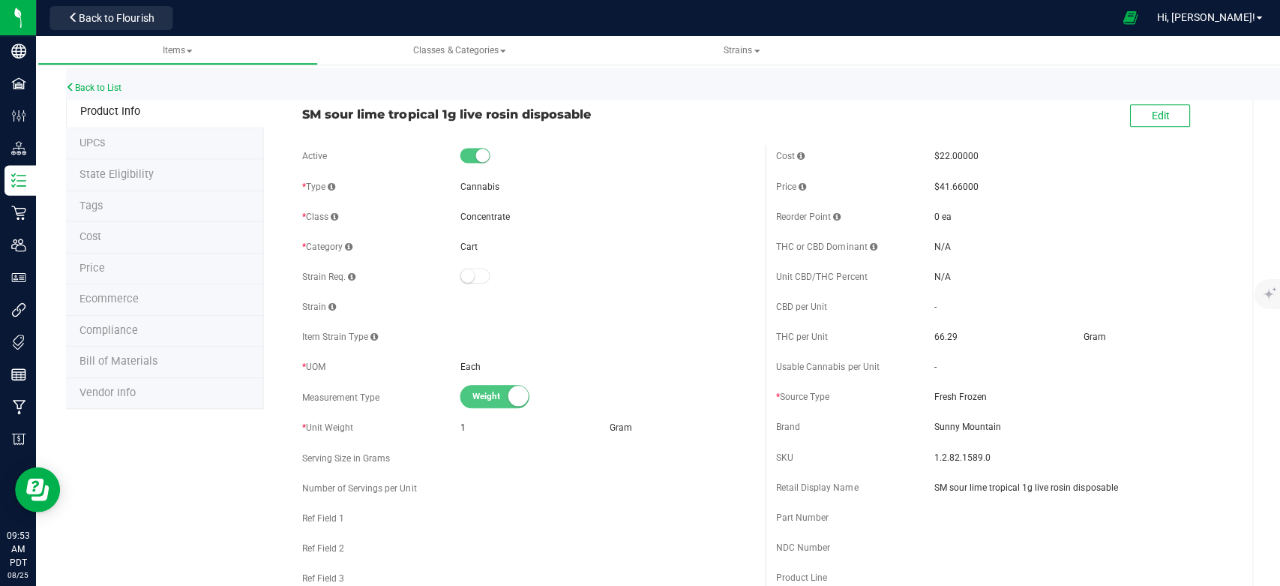
click at [99, 259] on li "Price" at bounding box center [164, 268] width 197 height 31
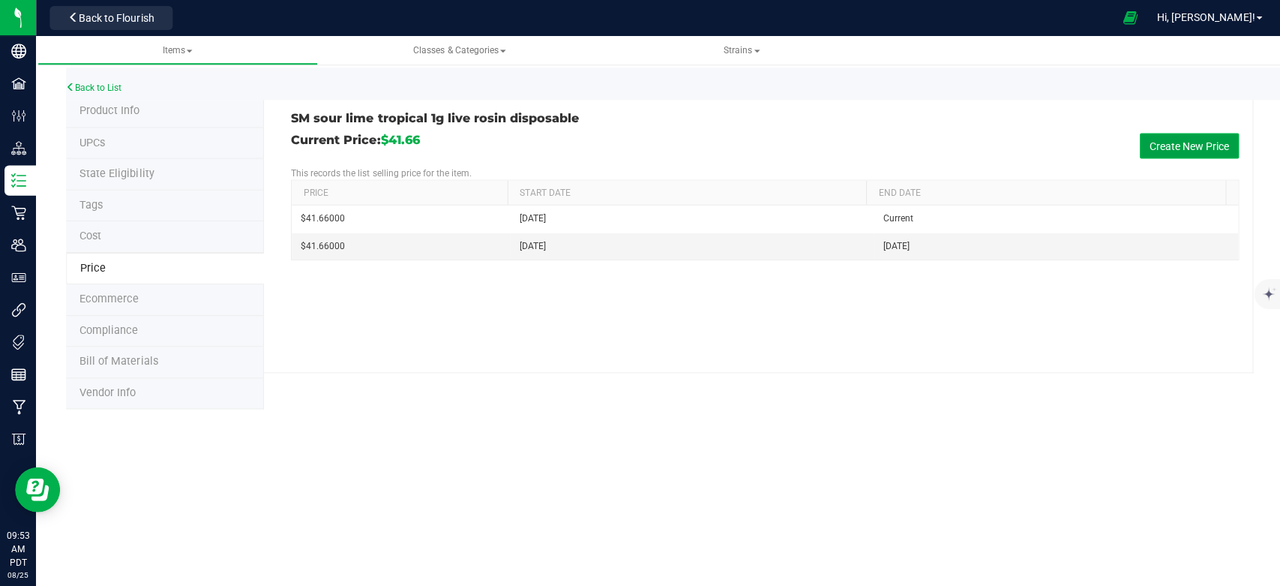
click at [1155, 147] on button "Create New Price" at bounding box center [1186, 145] width 99 height 25
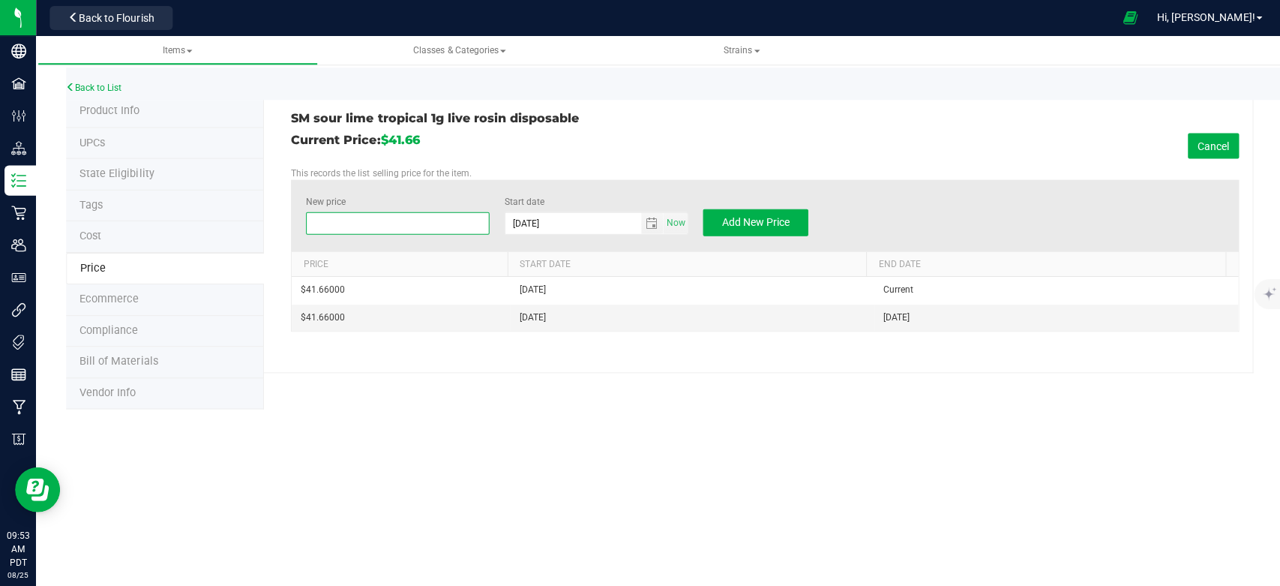
click at [398, 222] on span at bounding box center [396, 222] width 183 height 22
click at [398, 221] on input "New price" at bounding box center [396, 222] width 181 height 21
type input "44.63"
click at [572, 148] on div "Current Price: $41.66 Cancel" at bounding box center [762, 145] width 945 height 25
click at [712, 229] on button "Add New Price" at bounding box center [753, 221] width 105 height 27
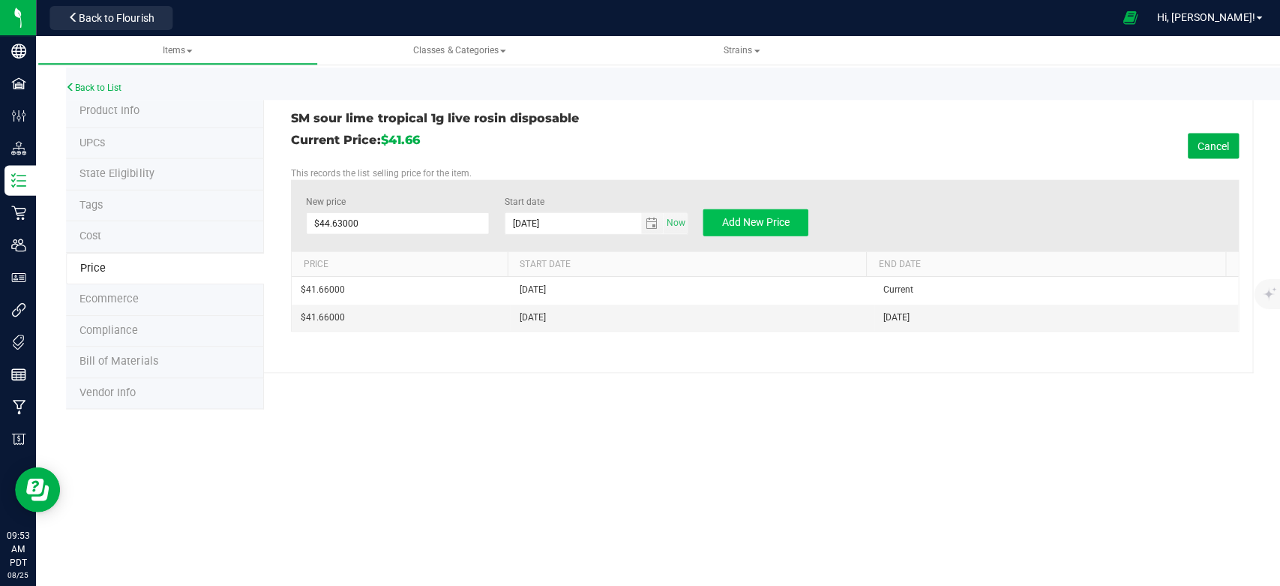
type input "$0.00000"
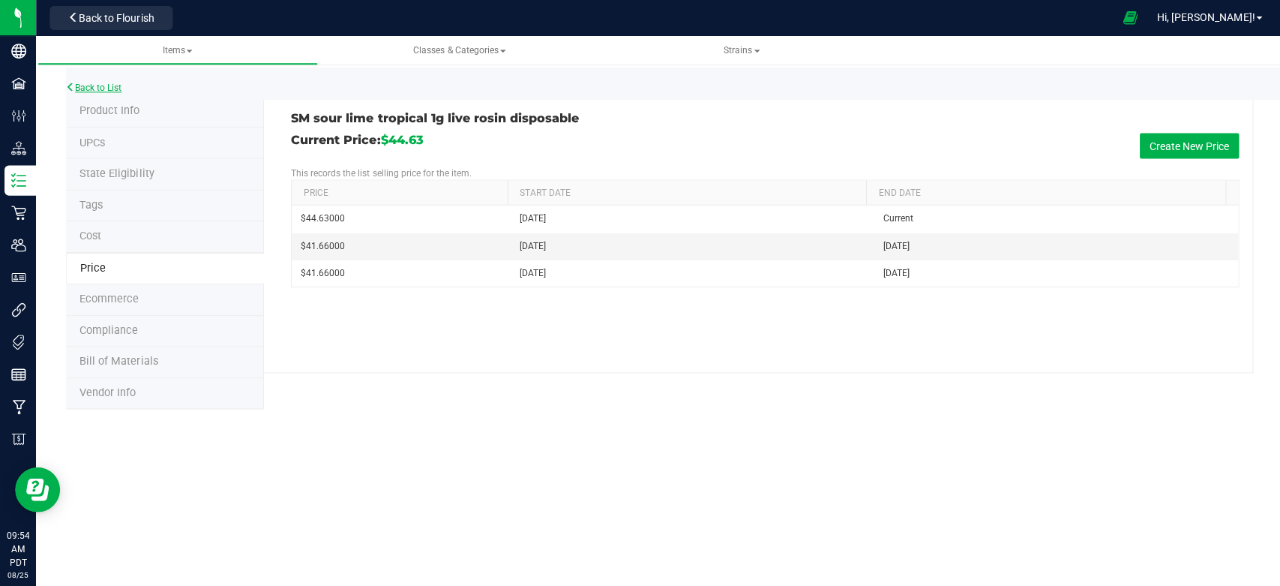
click at [97, 84] on link "Back to List" at bounding box center [93, 87] width 55 height 10
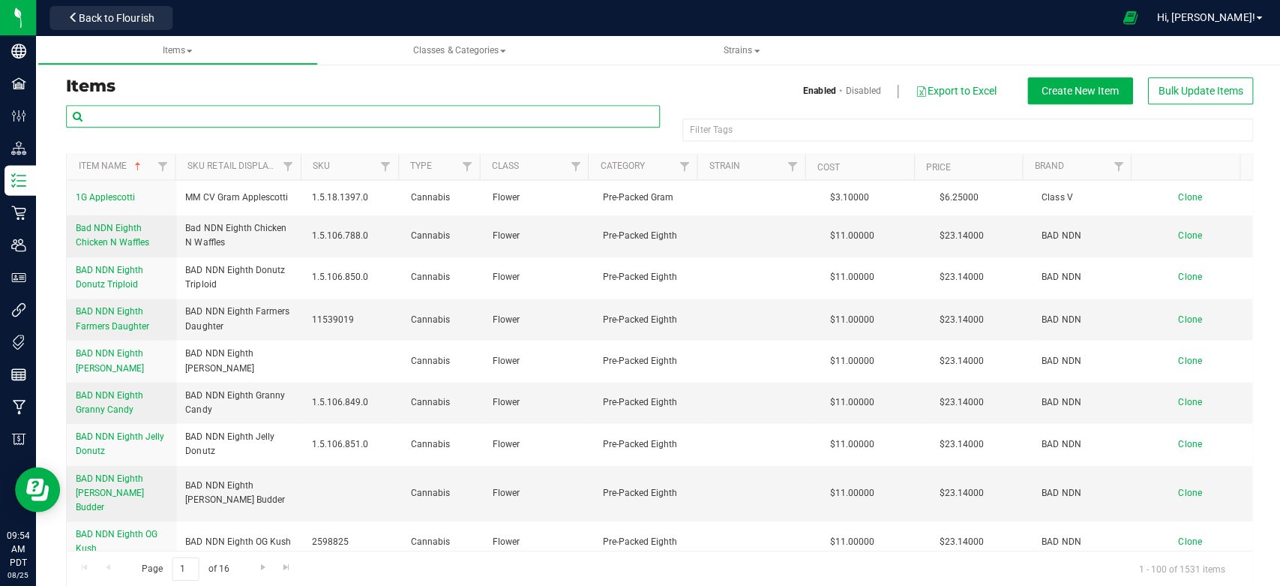
click at [186, 113] on input "text" at bounding box center [362, 116] width 592 height 22
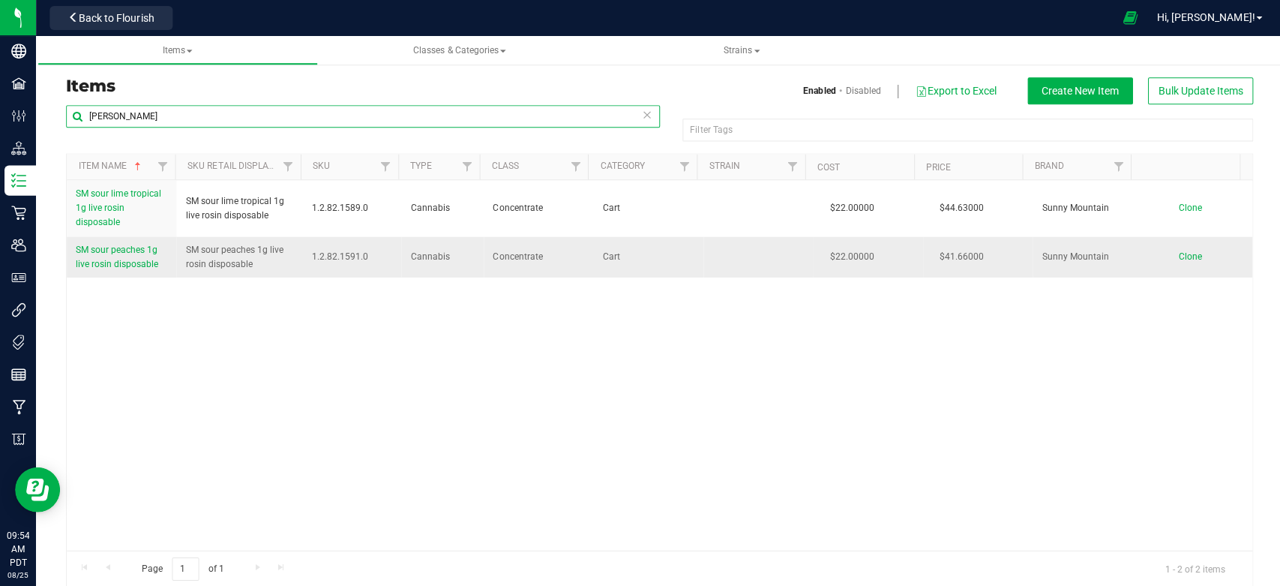
type input "[PERSON_NAME]"
click at [119, 272] on td "SM sour peaches 1g live rosin disposable" at bounding box center [121, 256] width 109 height 40
click at [119, 258] on span "SM sour peaches 1g live rosin disposable" at bounding box center [117, 256] width 82 height 25
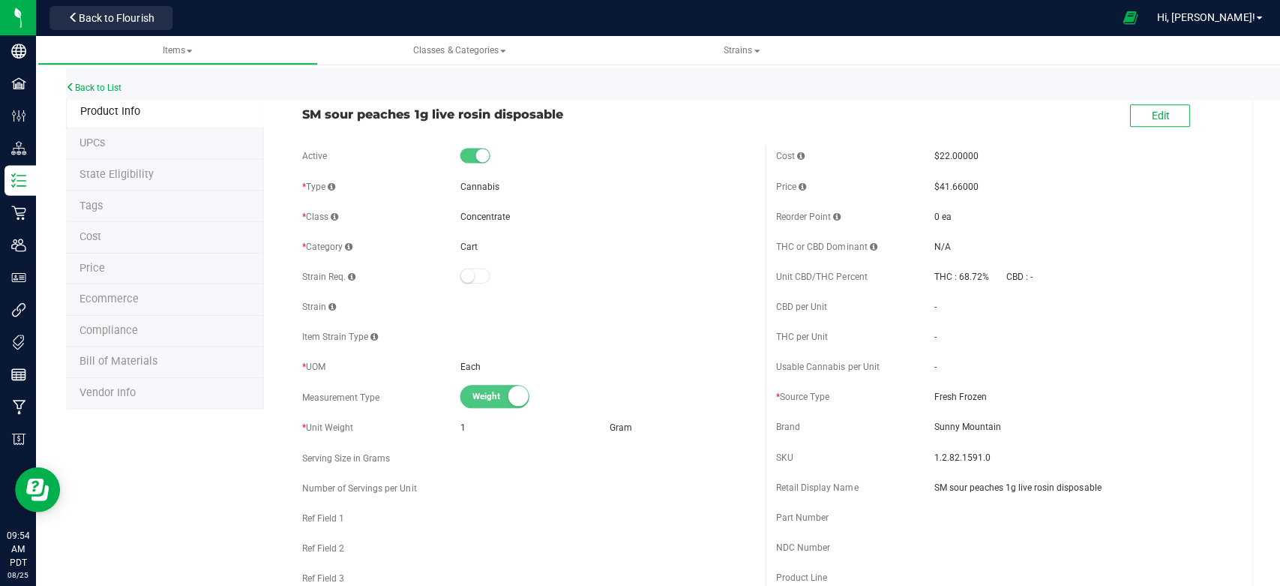
click at [81, 266] on span "Price" at bounding box center [91, 267] width 25 height 13
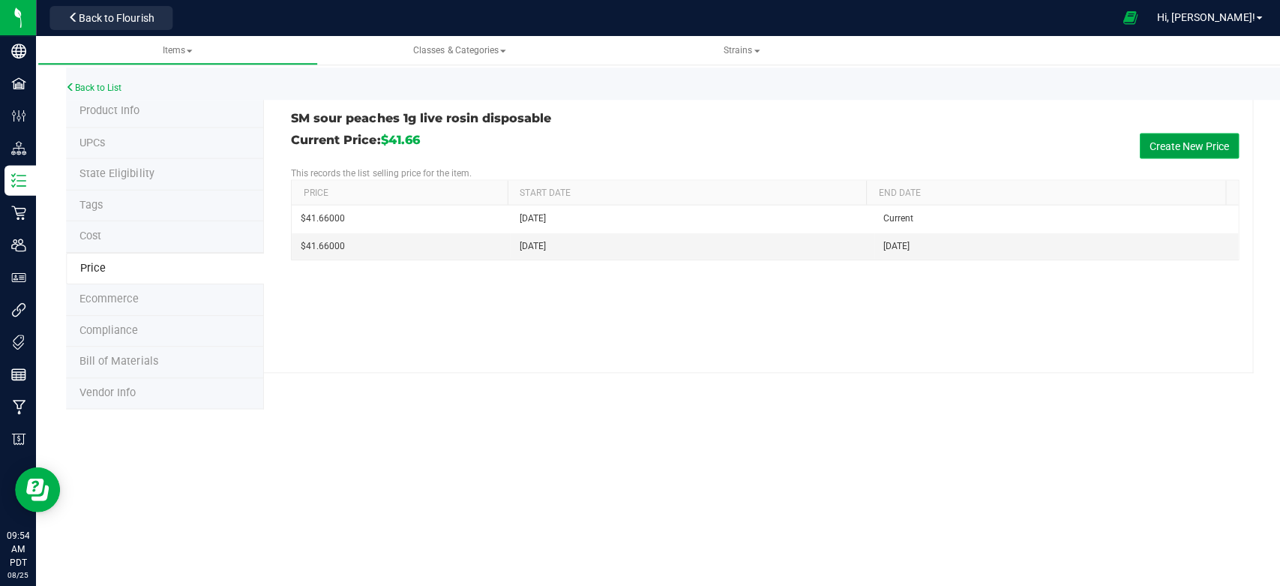
click at [1167, 145] on button "Create New Price" at bounding box center [1186, 145] width 99 height 25
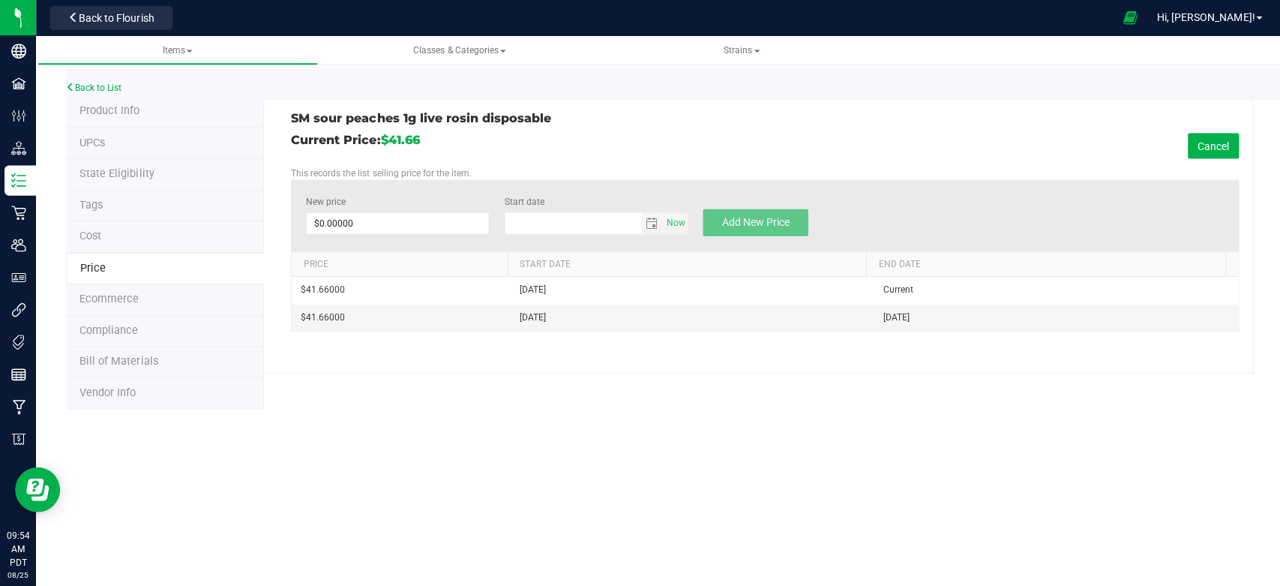
type input "[DATE]"
click at [446, 221] on span at bounding box center [396, 222] width 183 height 22
type input "44.63"
click at [615, 125] on div "SM sour peaches 1g live rosin disposable Current Price: $41.66 Cancel This reco…" at bounding box center [756, 234] width 987 height 276
click at [740, 217] on span "Add New Price" at bounding box center [753, 221] width 67 height 12
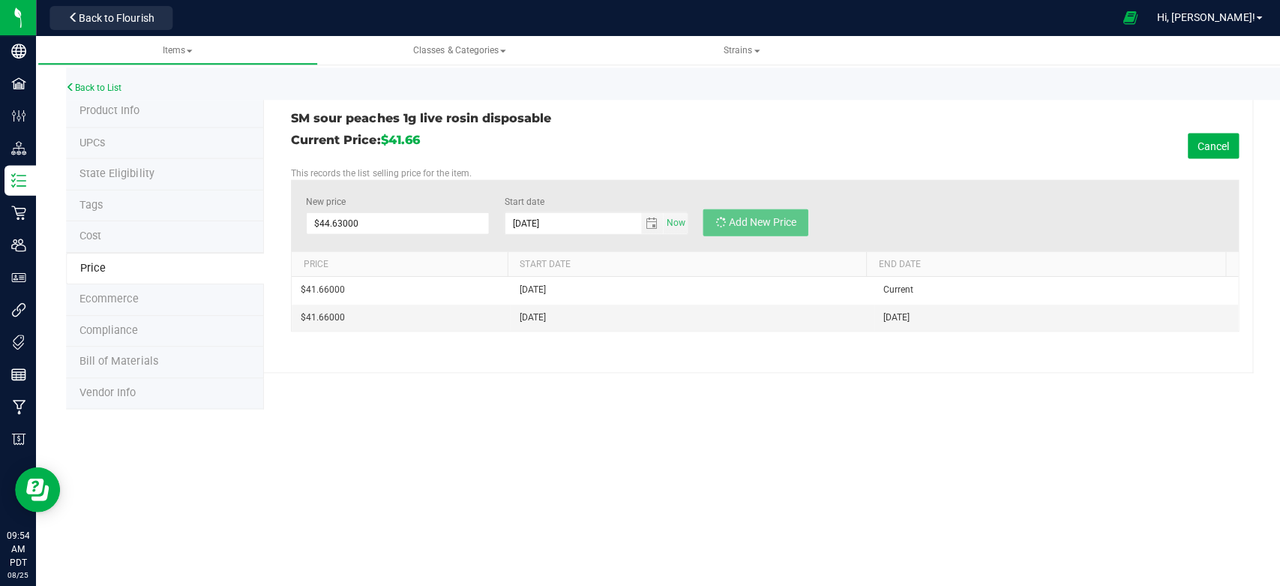
type input "$0.00000"
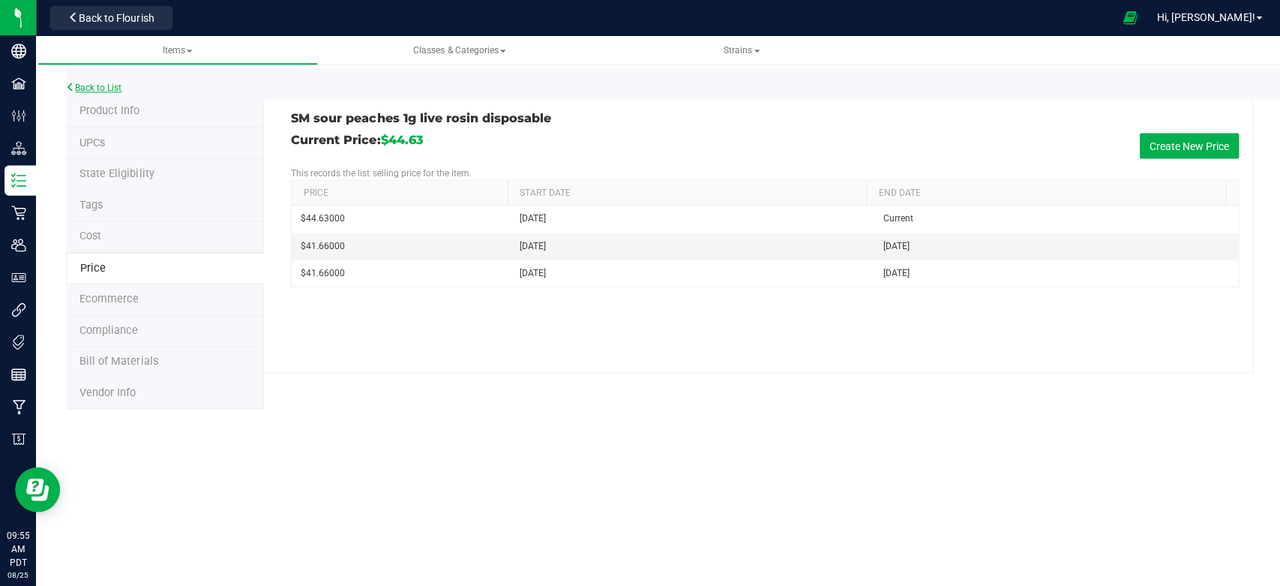
click at [83, 86] on link "Back to List" at bounding box center [93, 87] width 55 height 10
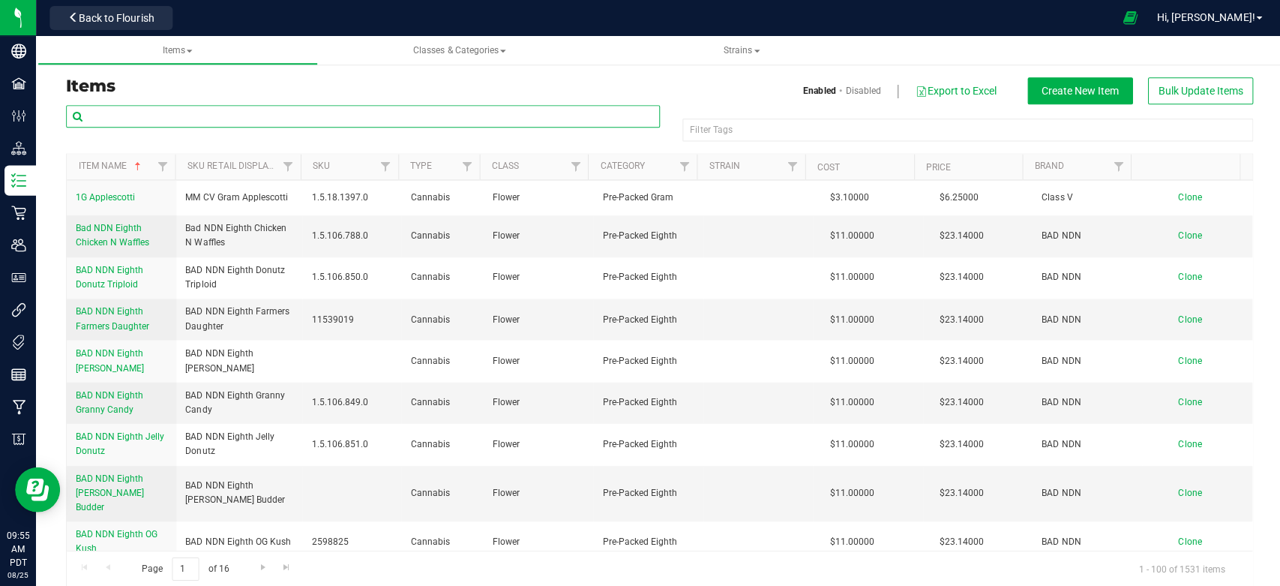
click at [143, 109] on input "text" at bounding box center [362, 116] width 592 height 22
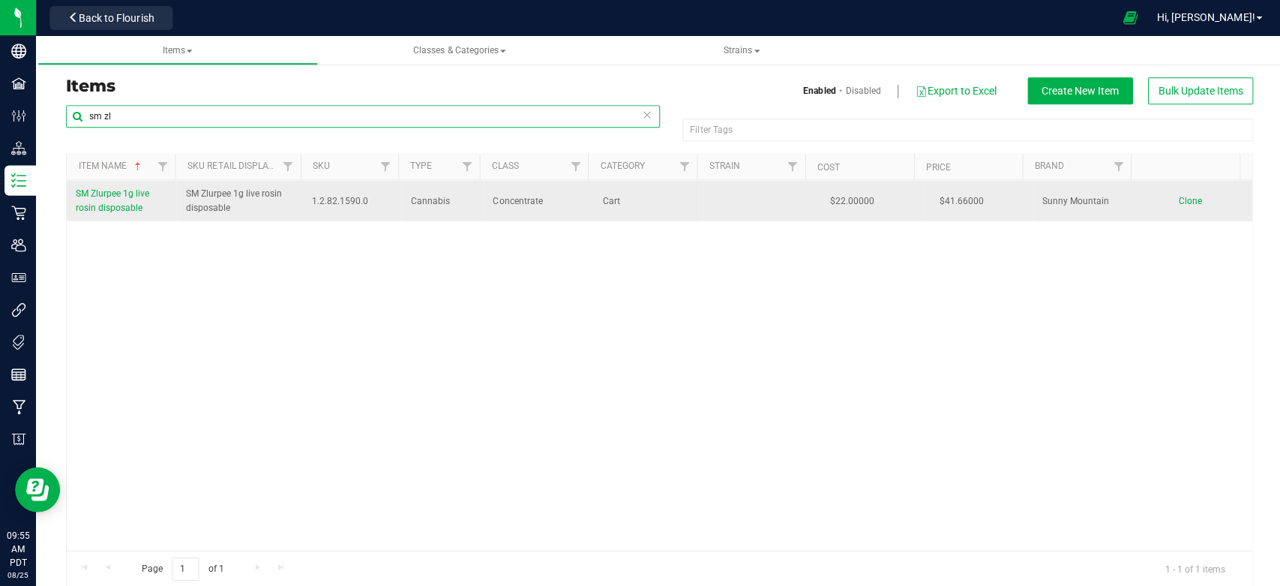
type input "sm zl"
click at [105, 191] on span "SM Zlurpee 1g live rosin disposable" at bounding box center [112, 199] width 73 height 25
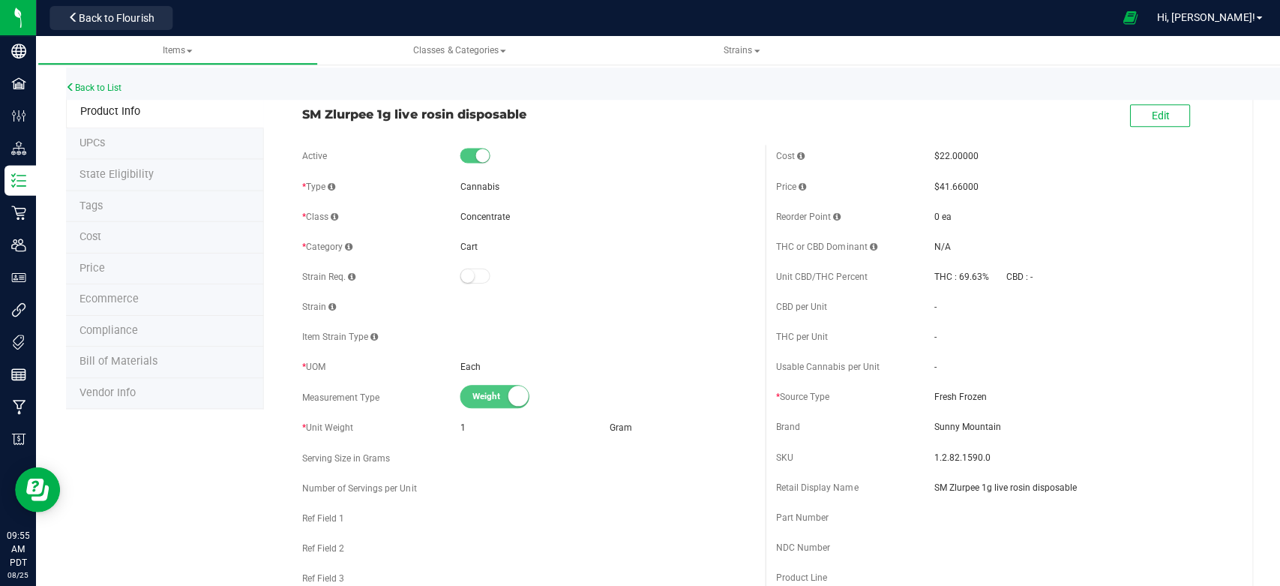
click at [107, 264] on li "Price" at bounding box center [164, 268] width 197 height 31
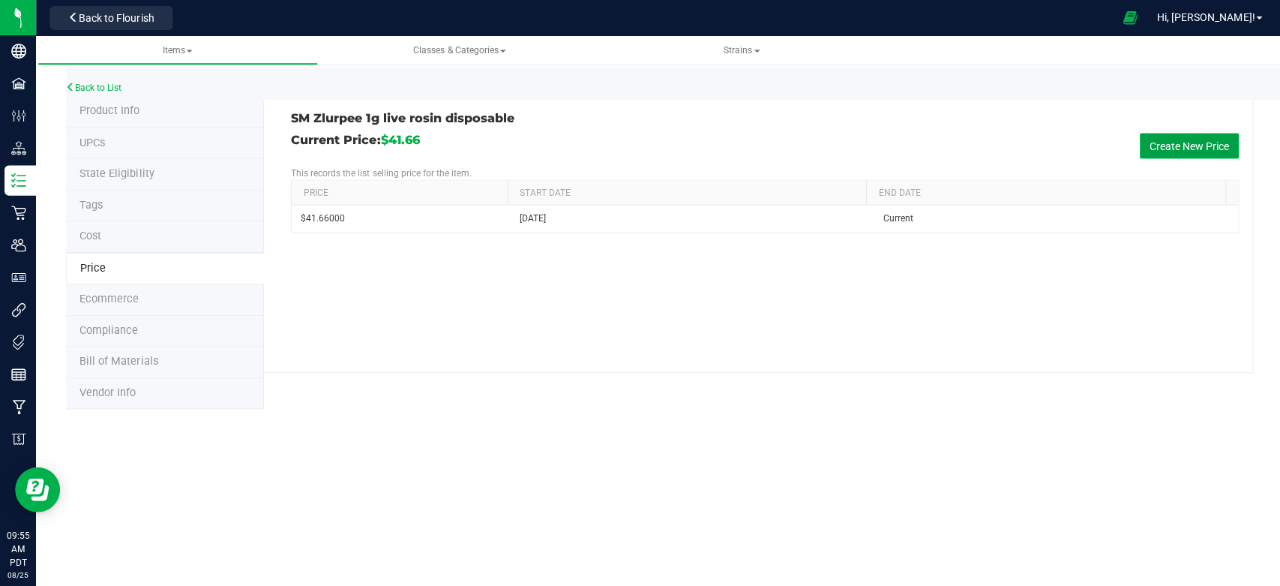
click at [1189, 142] on button "Create New Price" at bounding box center [1186, 145] width 99 height 25
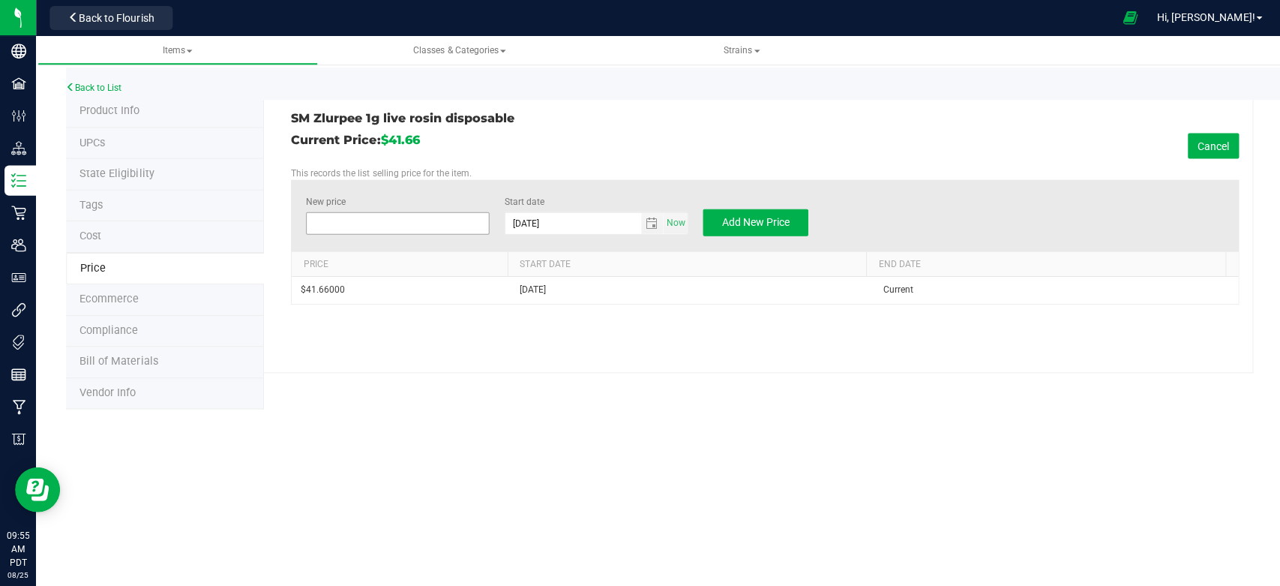
click at [442, 227] on span at bounding box center [396, 222] width 183 height 22
type input "44.63"
click at [599, 169] on p "This records the list selling price for the item." at bounding box center [762, 172] width 945 height 13
click at [771, 208] on div "Add New Price" at bounding box center [753, 221] width 105 height 27
click at [771, 217] on span "Add New Price" at bounding box center [753, 221] width 67 height 12
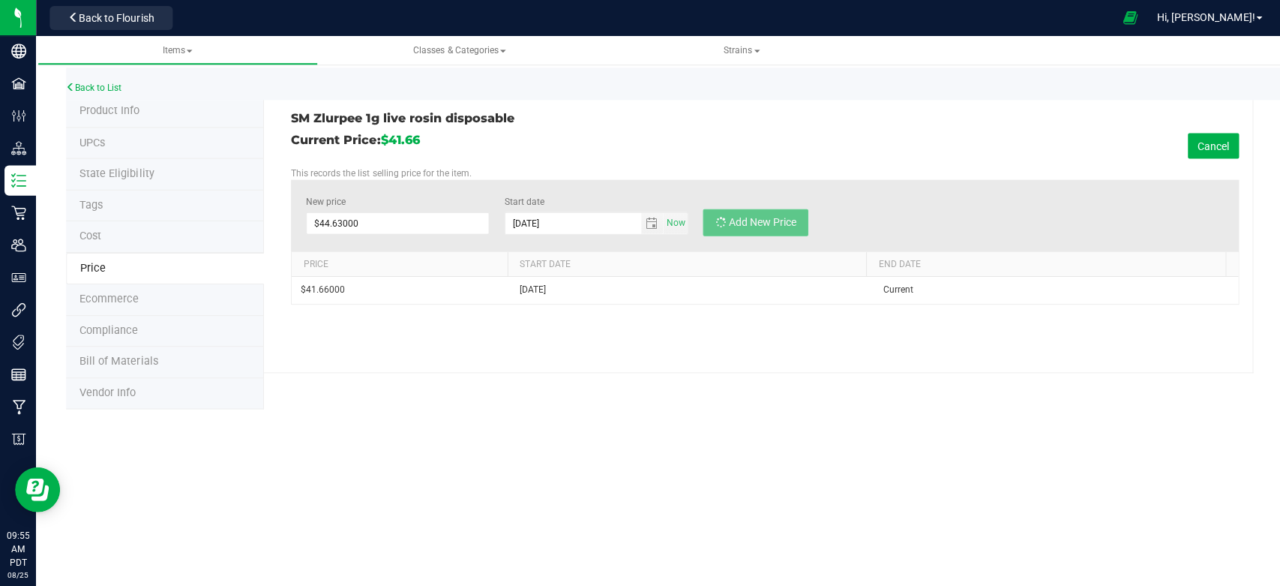
type input "$0.00000"
